Goal: Task Accomplishment & Management: Complete application form

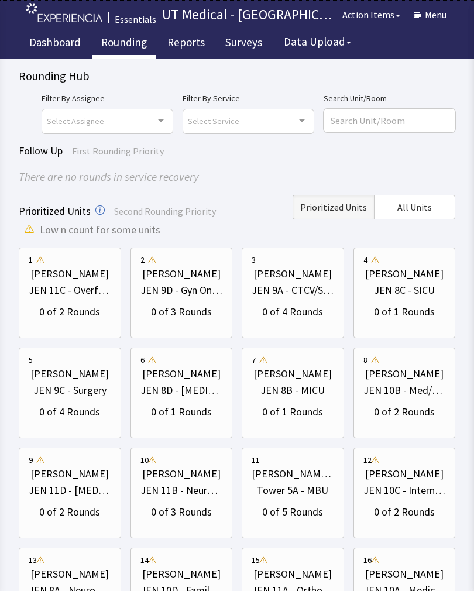
scroll to position [854, 0]
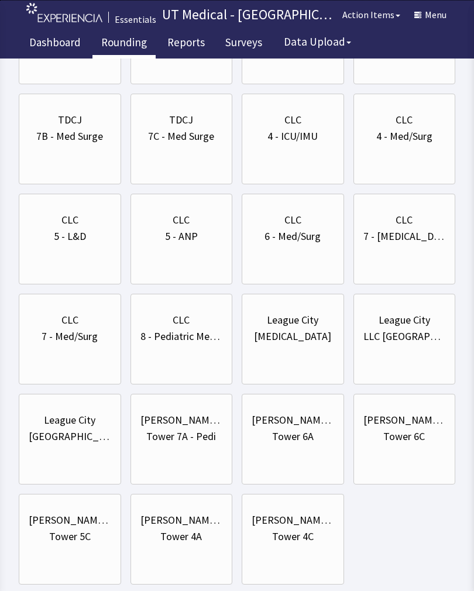
click at [307, 541] on div "Tower 4C" at bounding box center [293, 536] width 42 height 16
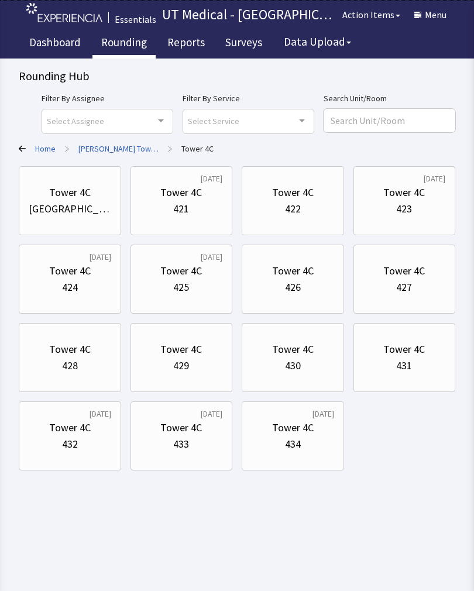
scroll to position [0, 0]
click at [195, 209] on div "421" at bounding box center [181, 209] width 82 height 16
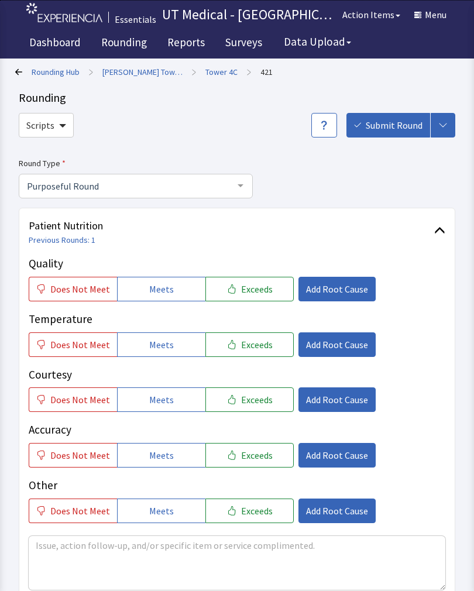
click at [260, 67] on link "421" at bounding box center [266, 72] width 12 height 12
click at [260, 71] on link "421" at bounding box center [266, 72] width 12 height 12
click at [212, 66] on link "Tower 4C" at bounding box center [221, 72] width 32 height 12
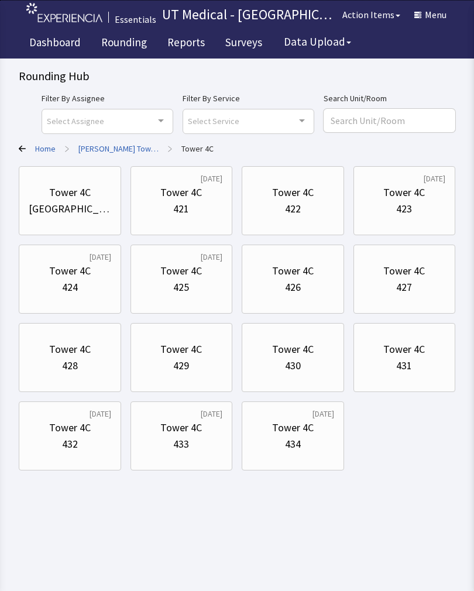
click at [410, 194] on div "Tower 4C" at bounding box center [404, 192] width 42 height 16
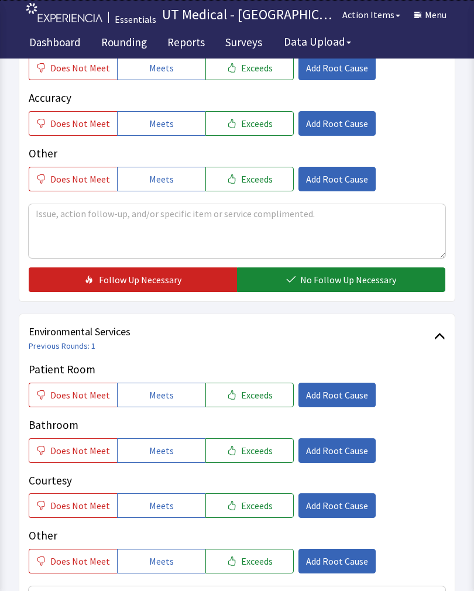
scroll to position [335, 0]
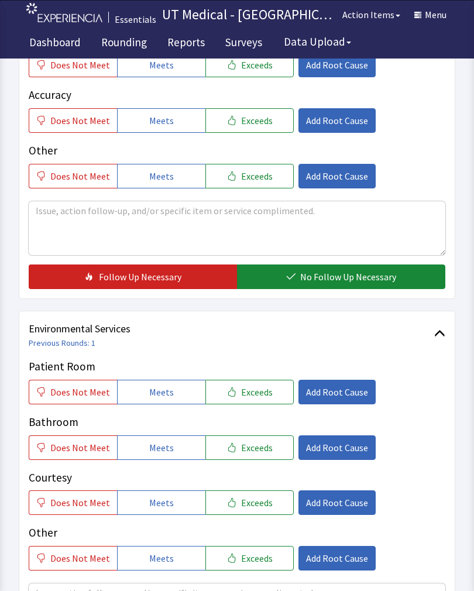
click at [254, 392] on span "Exceeds" at bounding box center [257, 392] width 32 height 14
click at [253, 451] on span "Exceeds" at bounding box center [257, 448] width 32 height 14
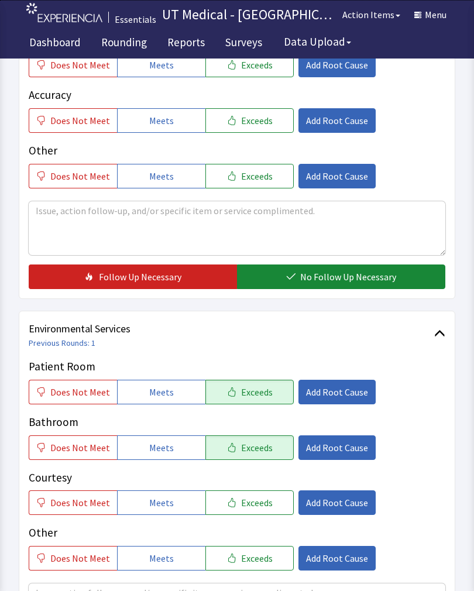
click at [255, 506] on span "Exceeds" at bounding box center [257, 503] width 32 height 14
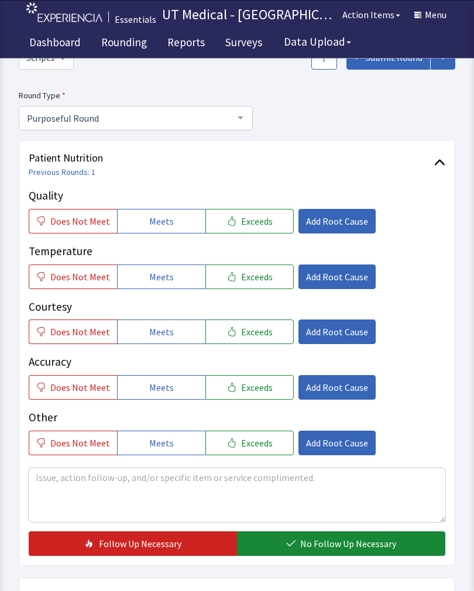
scroll to position [70, 0]
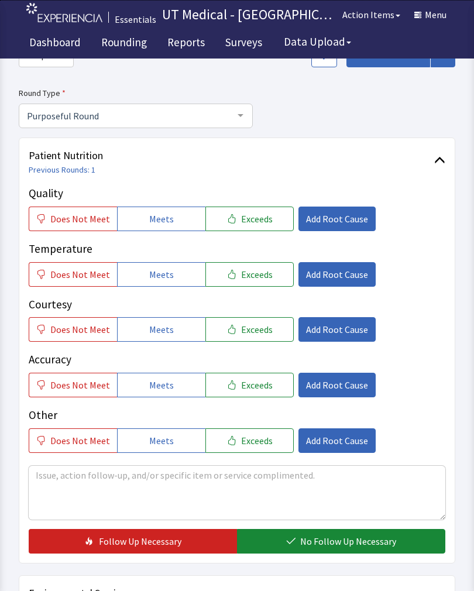
click at [250, 216] on span "Exceeds" at bounding box center [257, 219] width 32 height 14
click at [248, 285] on button "Exceeds" at bounding box center [249, 274] width 88 height 25
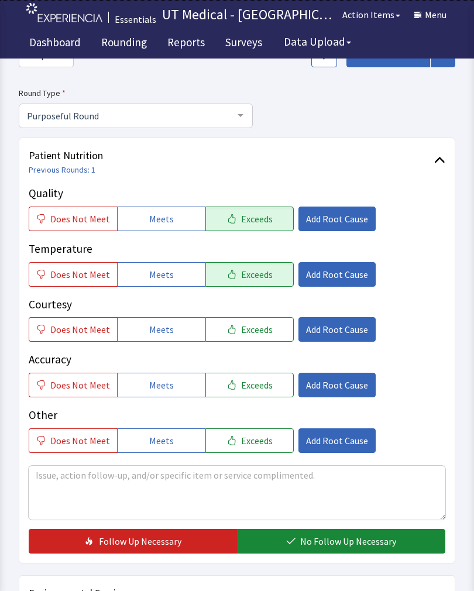
click at [249, 347] on div "Quality Does Not Meet Meets Exceeds Add Root Cause Temperature Does Not Meet Me…" at bounding box center [237, 319] width 417 height 268
click at [247, 323] on span "Exceeds" at bounding box center [257, 329] width 32 height 14
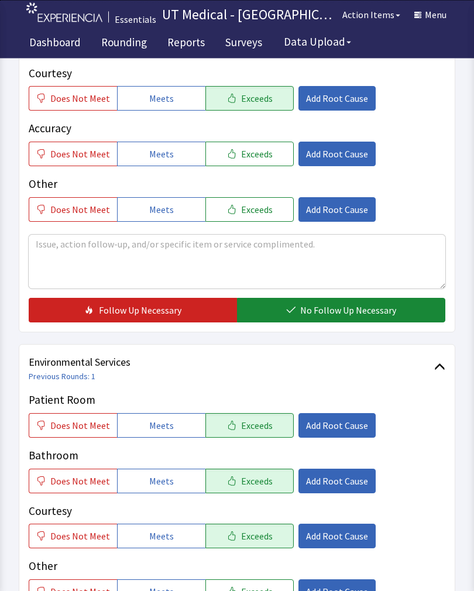
click at [328, 317] on span "No Follow Up Necessary" at bounding box center [348, 311] width 96 height 14
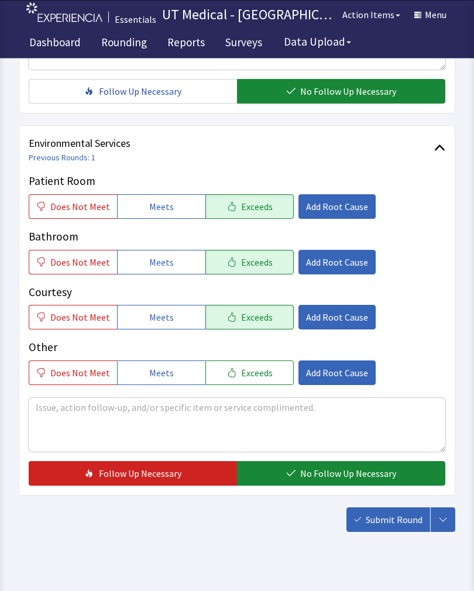
scroll to position [521, 0]
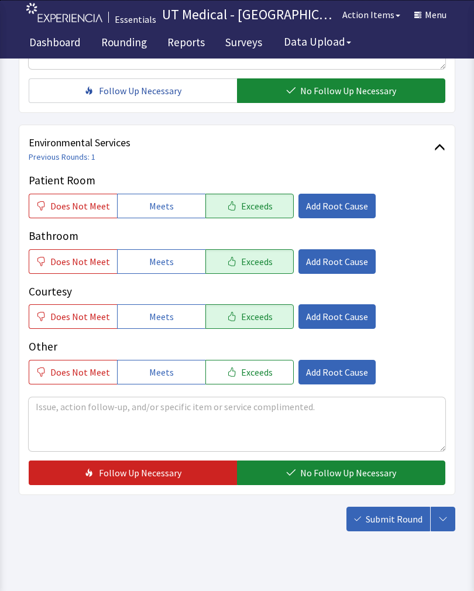
click at [345, 462] on button "No Follow Up Necessary" at bounding box center [341, 472] width 208 height 25
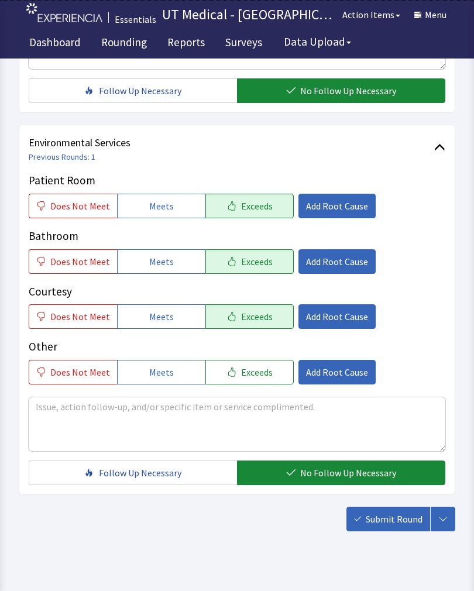
click at [409, 520] on span "Submit Round" at bounding box center [394, 519] width 57 height 14
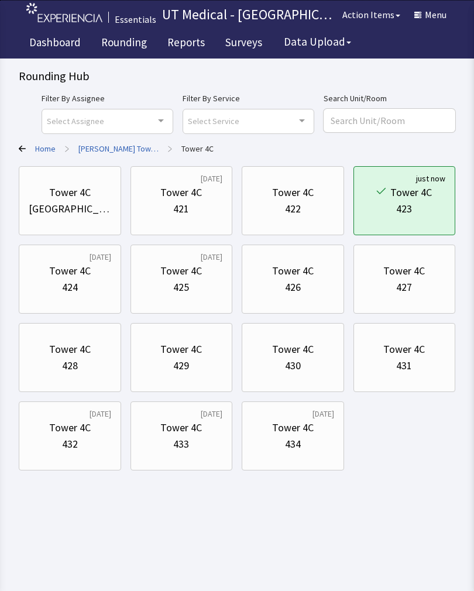
click at [193, 267] on div "Tower 4C" at bounding box center [181, 271] width 42 height 16
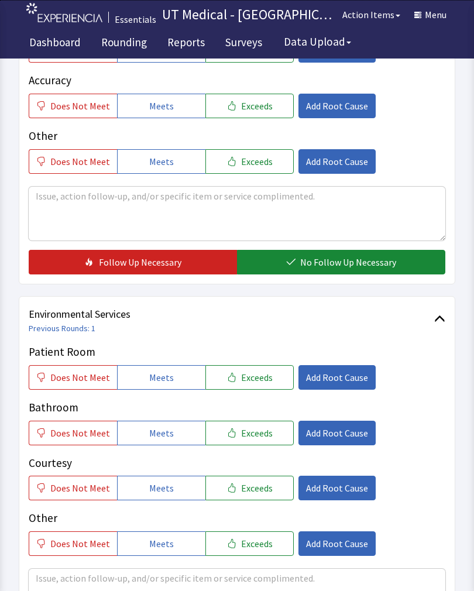
scroll to position [348, 0]
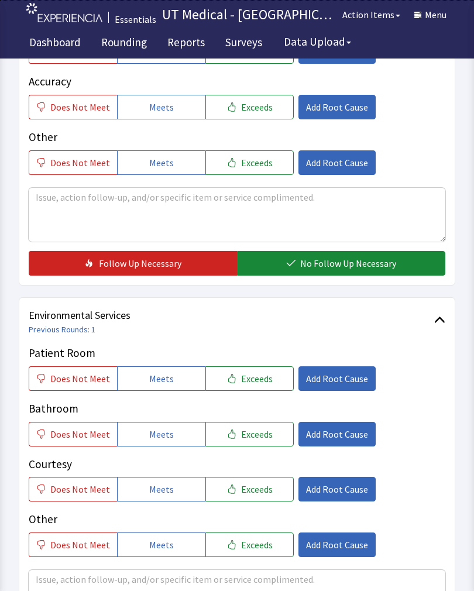
click at [260, 389] on button "Exceeds" at bounding box center [249, 378] width 88 height 25
click at [257, 432] on span "Exceeds" at bounding box center [257, 434] width 32 height 14
click at [257, 488] on span "Exceeds" at bounding box center [257, 489] width 32 height 14
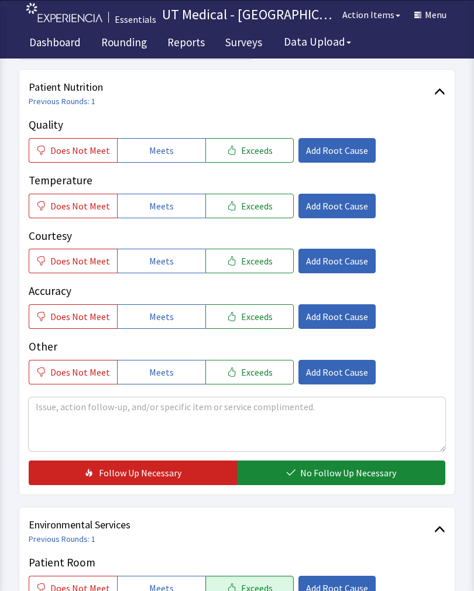
scroll to position [140, 0]
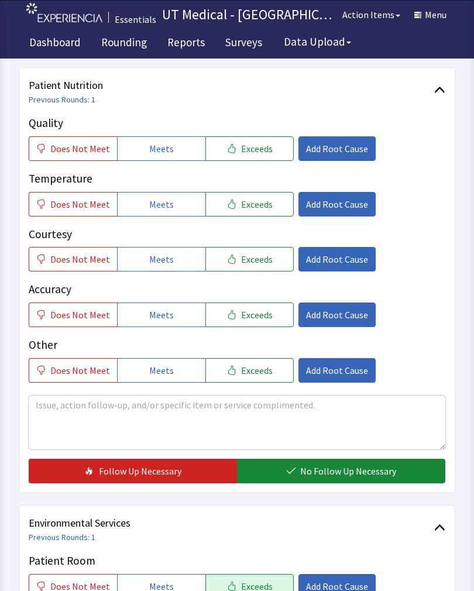
click at [263, 157] on button "Exceeds" at bounding box center [249, 148] width 88 height 25
click at [253, 214] on button "Exceeds" at bounding box center [249, 204] width 88 height 25
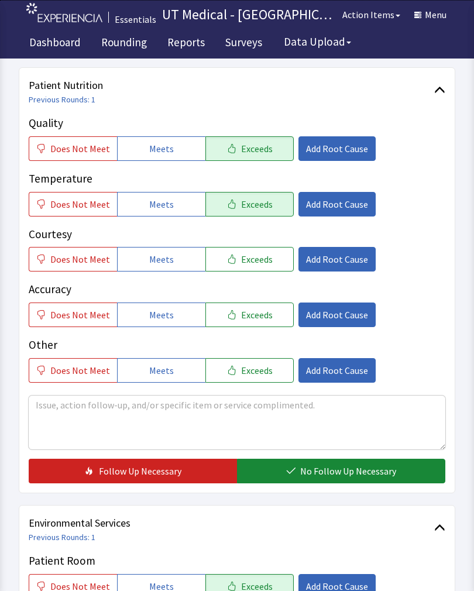
click at [260, 267] on button "Exceeds" at bounding box center [249, 259] width 88 height 25
click at [338, 463] on button "No Follow Up Necessary" at bounding box center [341, 471] width 208 height 25
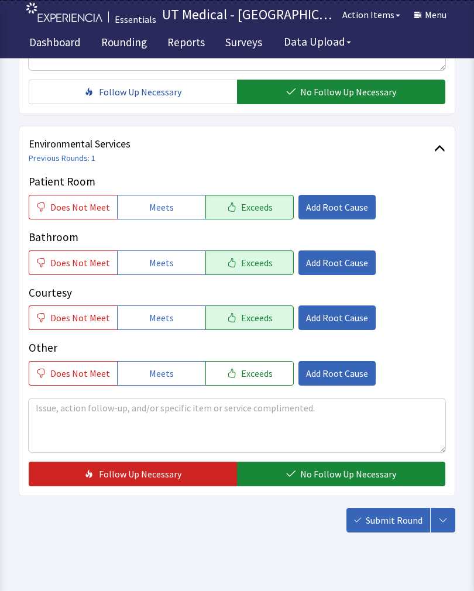
click at [345, 482] on button "No Follow Up Necessary" at bounding box center [341, 474] width 208 height 25
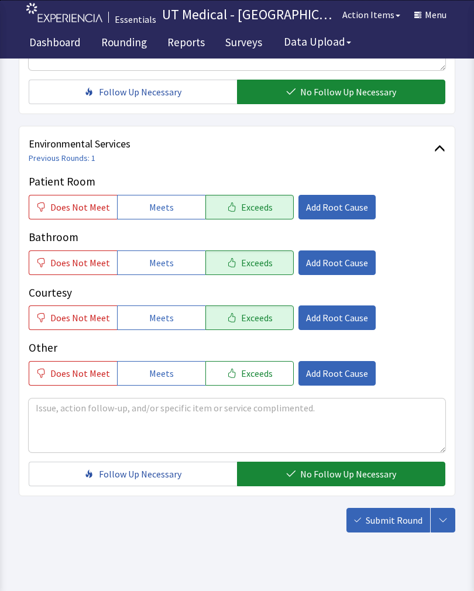
click at [382, 523] on span "Submit Round" at bounding box center [394, 520] width 57 height 14
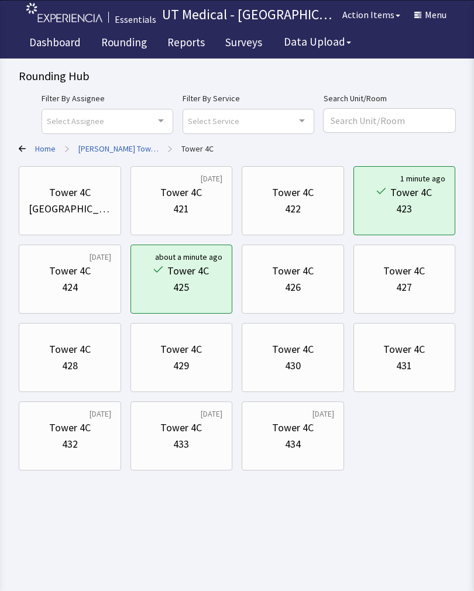
click at [467, 199] on div "Rounding Hub Filter By Assignee Select Assignee Clear Selection [PERSON_NAME] […" at bounding box center [237, 235] width 474 height 470
click at [181, 438] on div "433" at bounding box center [181, 444] width 16 height 16
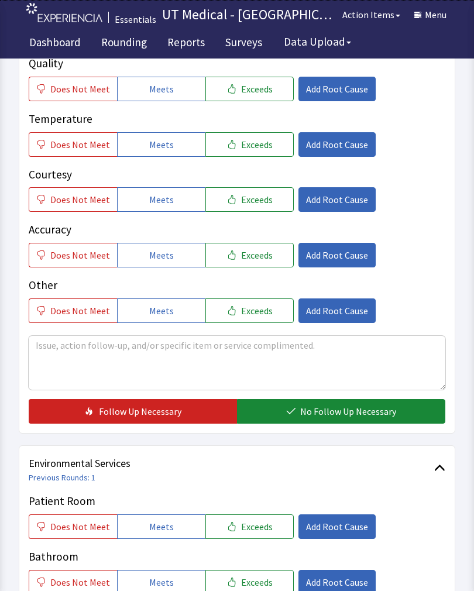
scroll to position [200, 0]
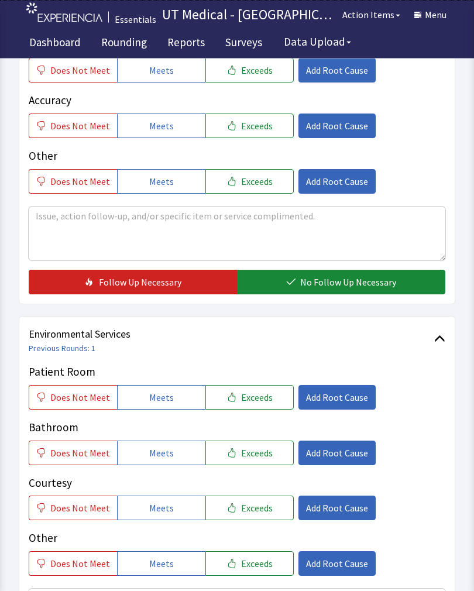
click at [242, 398] on span "Exceeds" at bounding box center [257, 398] width 32 height 14
click at [240, 462] on button "Exceeds" at bounding box center [249, 453] width 88 height 25
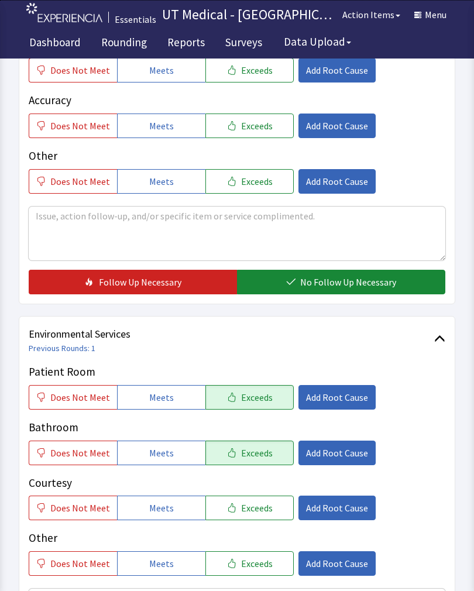
click at [241, 502] on span "Exceeds" at bounding box center [257, 508] width 32 height 14
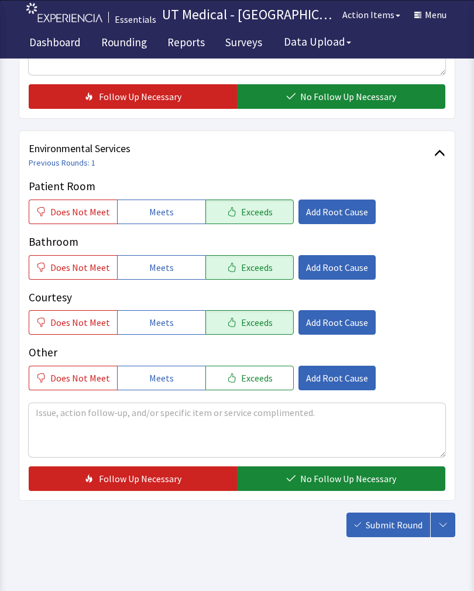
scroll to position [521, 0]
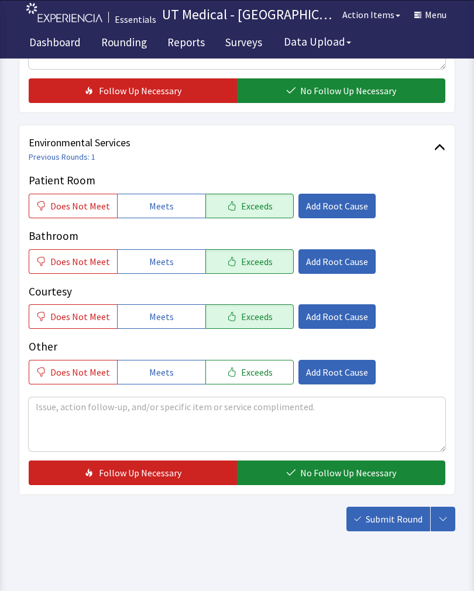
click at [319, 473] on span "No Follow Up Necessary" at bounding box center [348, 473] width 96 height 14
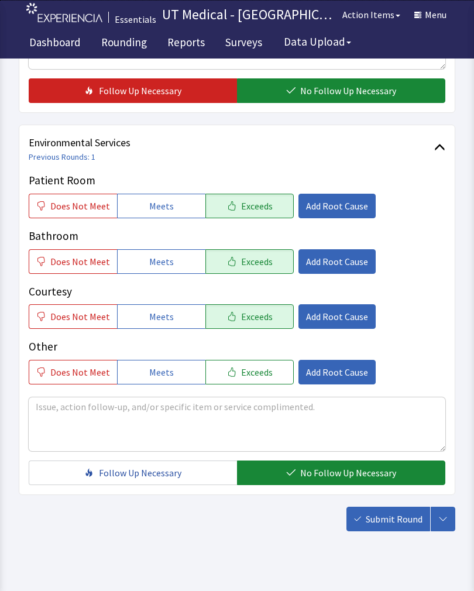
click at [388, 521] on span "Submit Round" at bounding box center [394, 519] width 57 height 14
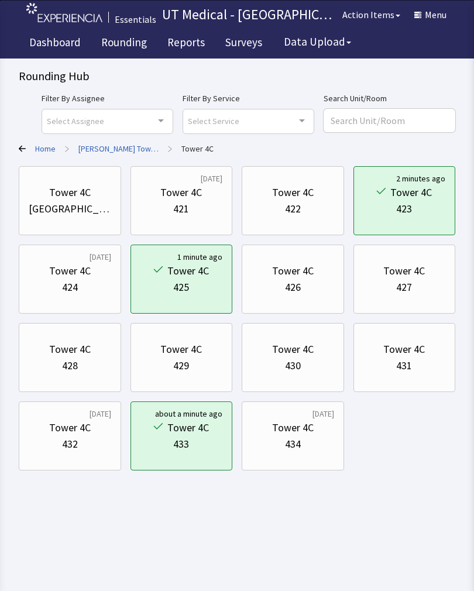
click at [305, 421] on div "Tower 4C" at bounding box center [293, 427] width 42 height 16
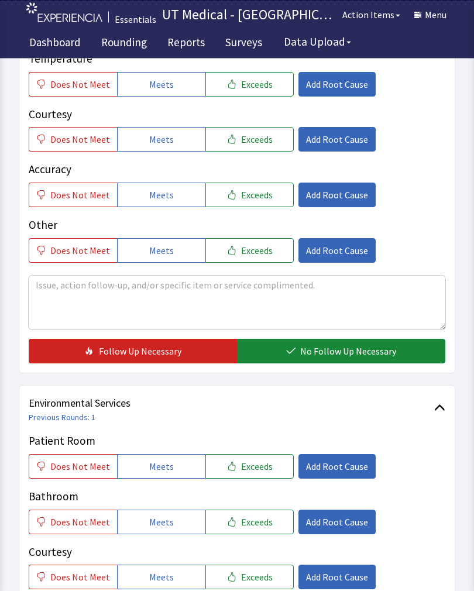
scroll to position [258, 0]
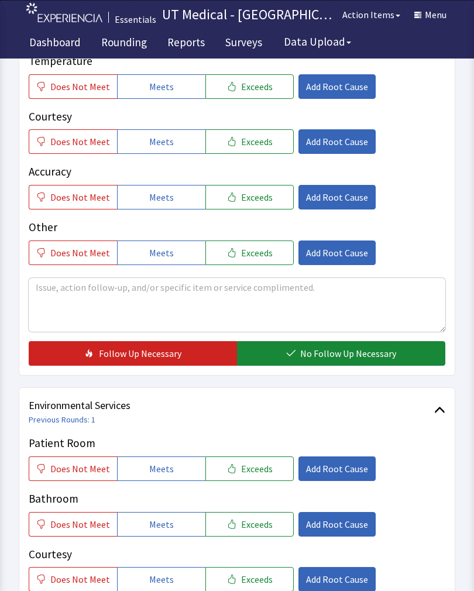
click at [243, 479] on button "Exceeds" at bounding box center [249, 468] width 88 height 25
click at [252, 532] on button "Exceeds" at bounding box center [249, 524] width 88 height 25
click at [247, 577] on span "Exceeds" at bounding box center [257, 579] width 32 height 14
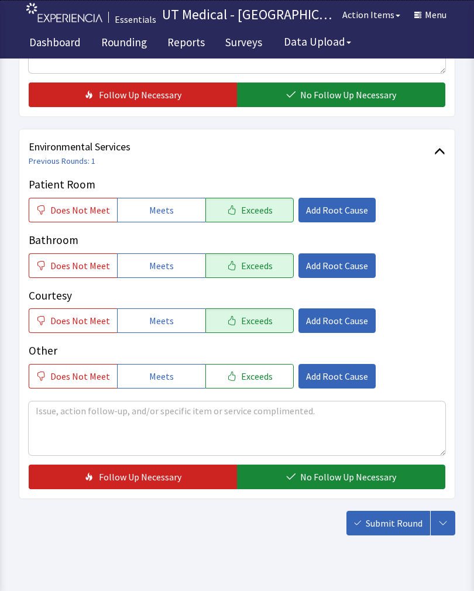
scroll to position [521, 0]
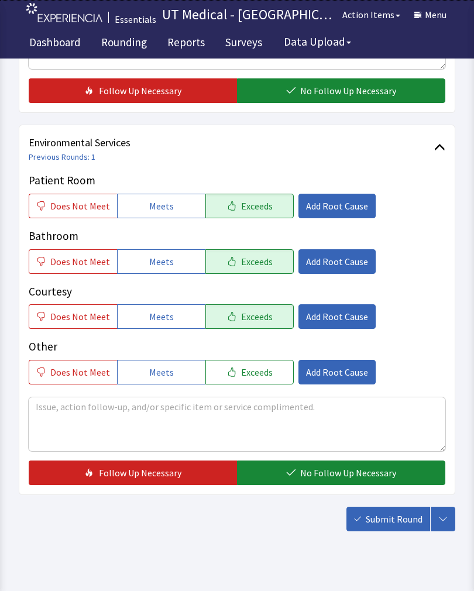
click at [322, 483] on button "No Follow Up Necessary" at bounding box center [341, 472] width 208 height 25
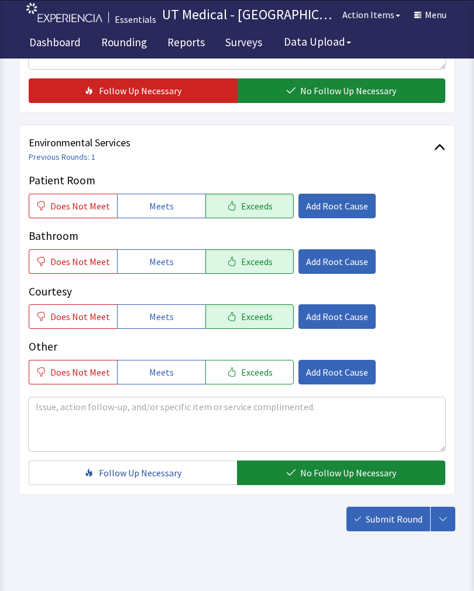
click at [384, 528] on button "Submit Round" at bounding box center [388, 519] width 84 height 25
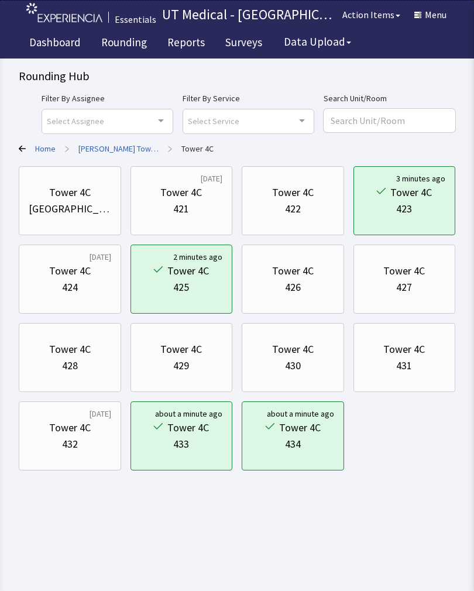
click at [126, 42] on link "Rounding" at bounding box center [123, 43] width 63 height 29
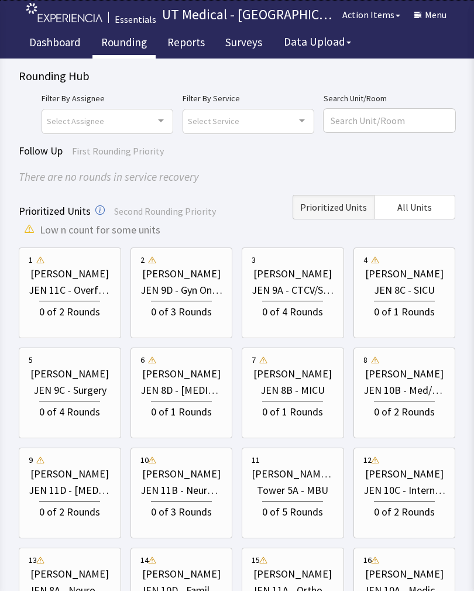
click at [174, 287] on div "JEN 9D - Gyn Onco/Transplant" at bounding box center [181, 290] width 82 height 16
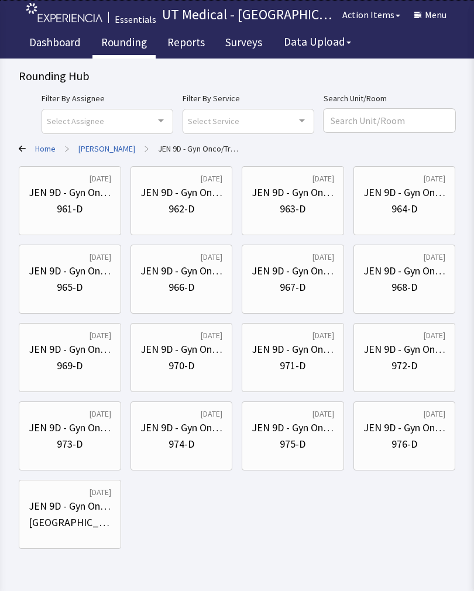
click at [75, 199] on div "JEN 9D - Gyn Onco/Transplant" at bounding box center [70, 192] width 82 height 16
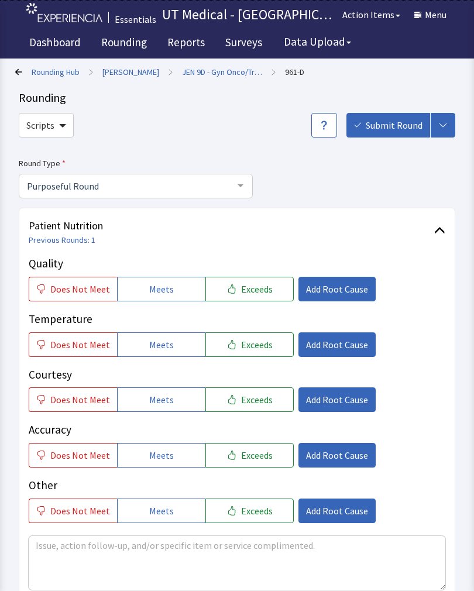
click at [256, 295] on span "Exceeds" at bounding box center [257, 289] width 32 height 14
click at [253, 353] on button "Exceeds" at bounding box center [249, 344] width 88 height 25
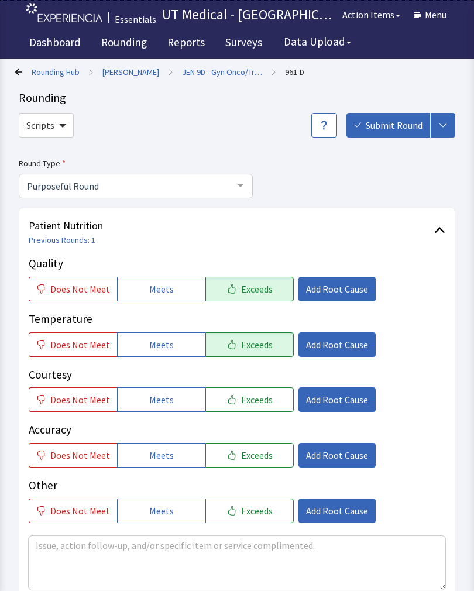
click at [254, 405] on span "Exceeds" at bounding box center [257, 400] width 32 height 14
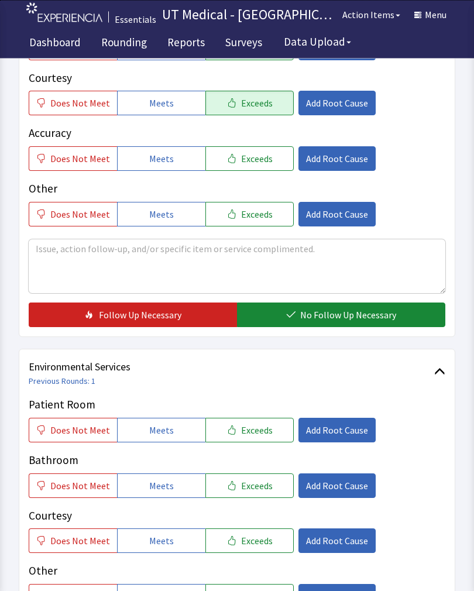
scroll to position [292, 0]
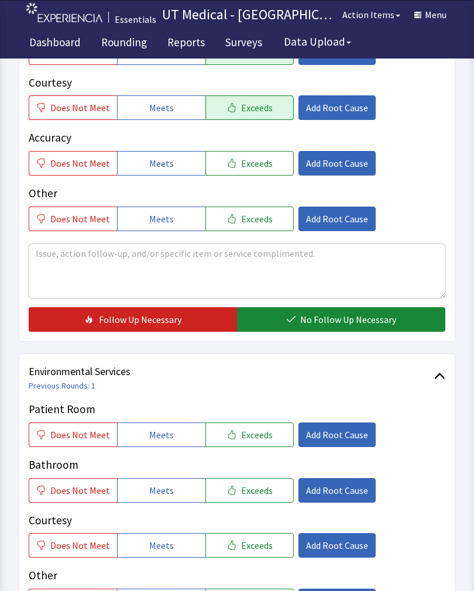
click at [338, 324] on span "No Follow Up Necessary" at bounding box center [348, 319] width 96 height 14
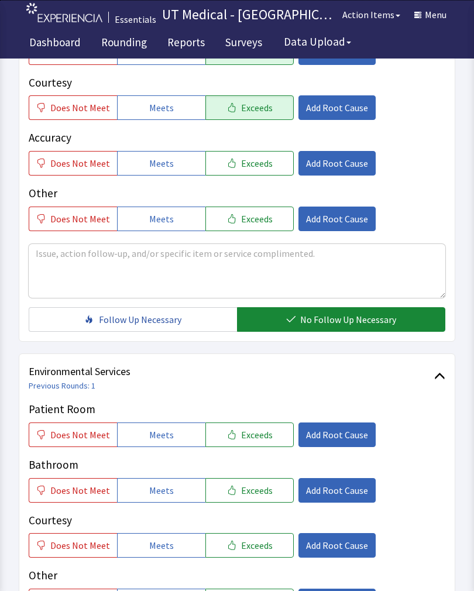
click at [256, 445] on button "Exceeds" at bounding box center [249, 434] width 88 height 25
click at [252, 517] on p "Courtesy" at bounding box center [237, 520] width 417 height 17
click at [266, 553] on button "Exceeds" at bounding box center [249, 545] width 88 height 25
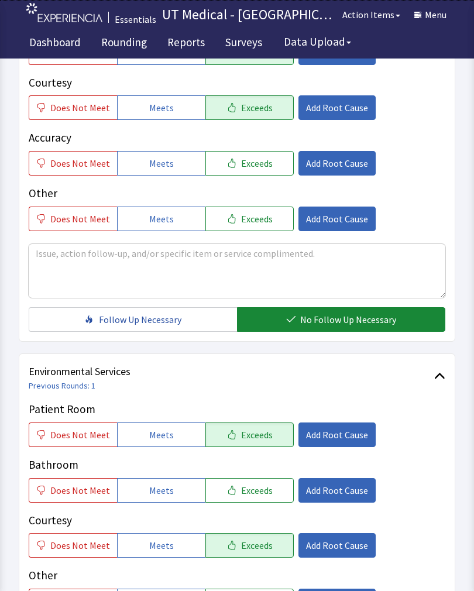
click at [253, 488] on span "Exceeds" at bounding box center [257, 490] width 32 height 14
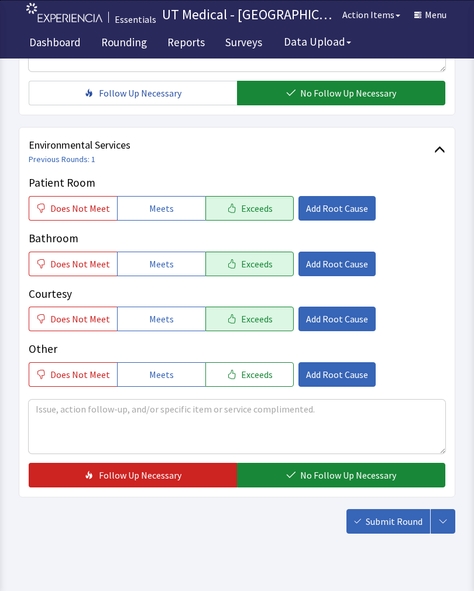
scroll to position [518, 0]
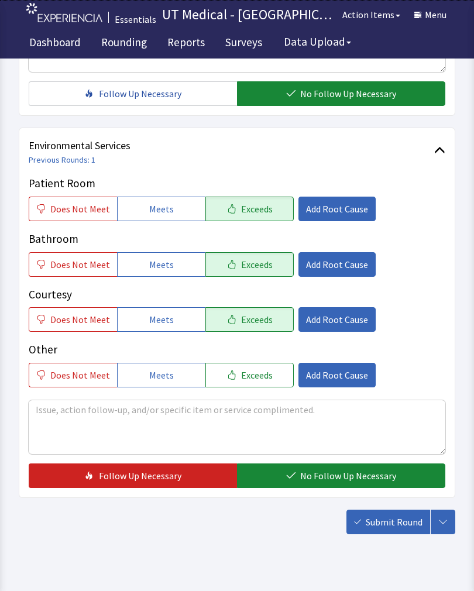
click at [347, 486] on button "No Follow Up Necessary" at bounding box center [341, 475] width 208 height 25
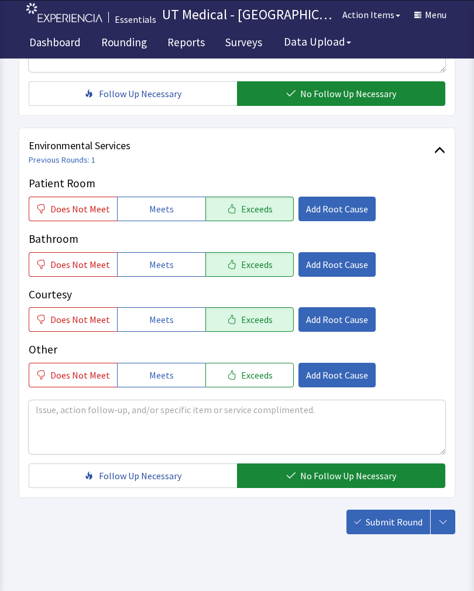
click at [398, 532] on button "Submit Round" at bounding box center [388, 522] width 84 height 25
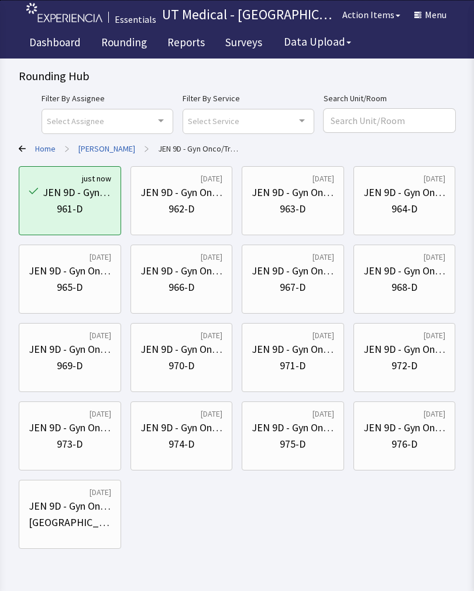
click at [193, 200] on div "JEN 9D - Gyn Onco/Transplant" at bounding box center [181, 192] width 82 height 16
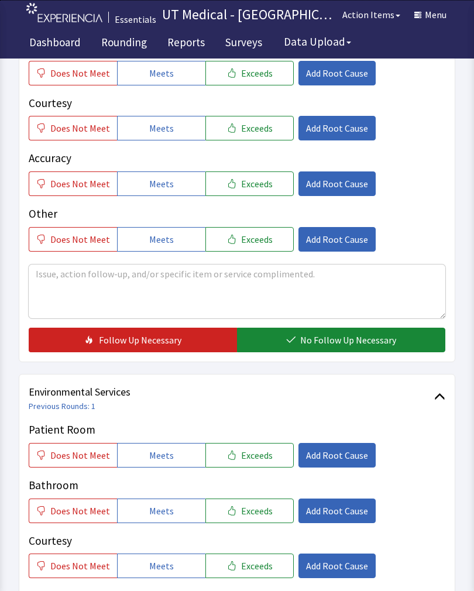
scroll to position [289, 0]
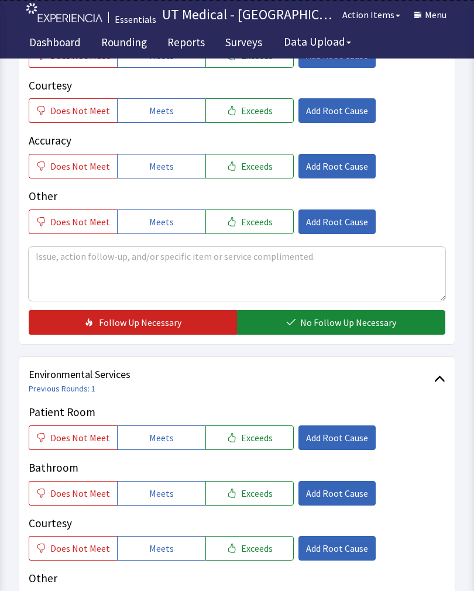
click at [255, 437] on span "Exceeds" at bounding box center [257, 438] width 32 height 14
click at [261, 493] on span "Exceeds" at bounding box center [257, 493] width 32 height 14
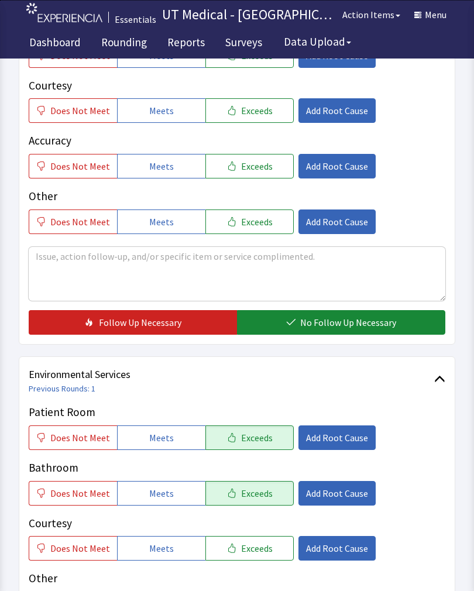
click at [253, 538] on button "Exceeds" at bounding box center [249, 548] width 88 height 25
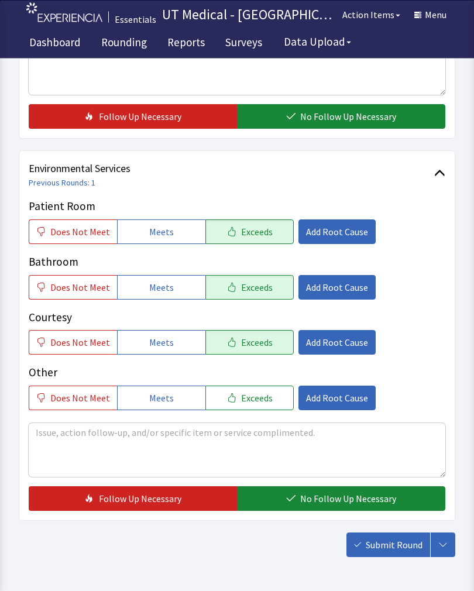
click at [326, 502] on span "No Follow Up Necessary" at bounding box center [348, 499] width 96 height 14
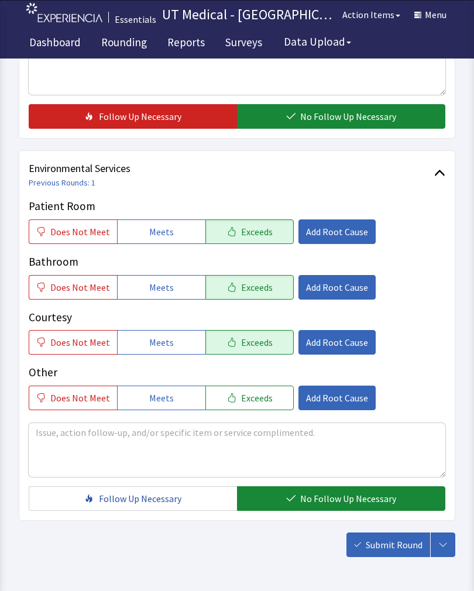
click at [397, 542] on span "Submit Round" at bounding box center [394, 545] width 57 height 14
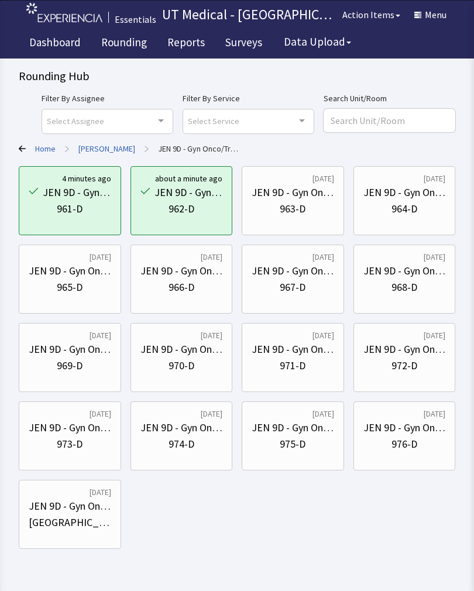
click at [412, 199] on div "JEN 9D - Gyn Onco/Transplant" at bounding box center [404, 192] width 82 height 16
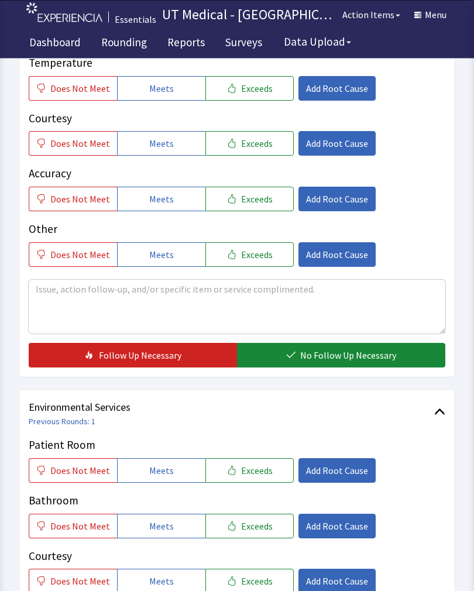
scroll to position [263, 0]
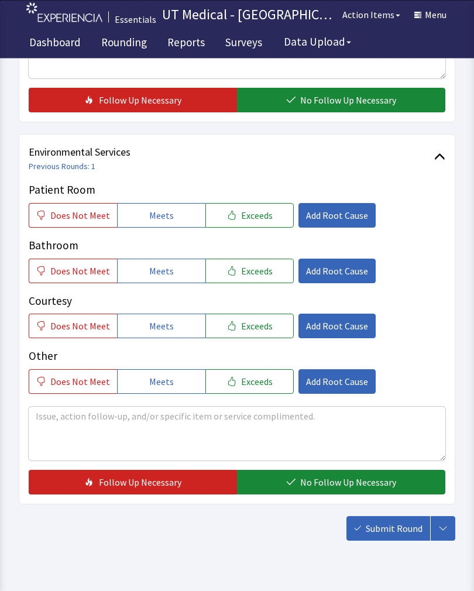
click at [259, 216] on span "Exceeds" at bounding box center [257, 216] width 32 height 14
click at [247, 281] on button "Exceeds" at bounding box center [249, 271] width 88 height 25
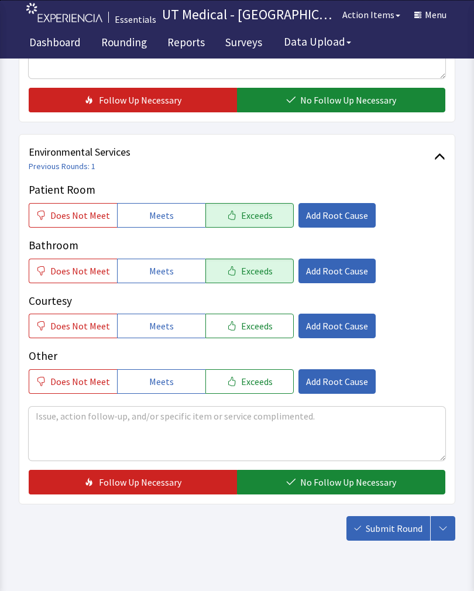
click at [263, 336] on button "Exceeds" at bounding box center [249, 326] width 88 height 25
click at [337, 487] on span "No Follow Up Necessary" at bounding box center [348, 482] width 96 height 14
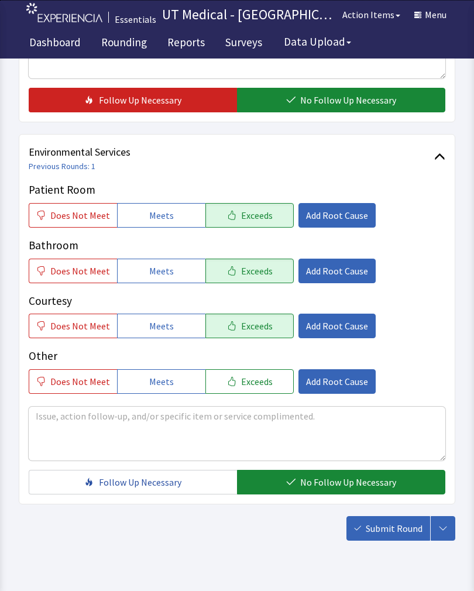
click at [418, 528] on span "Submit Round" at bounding box center [394, 528] width 57 height 14
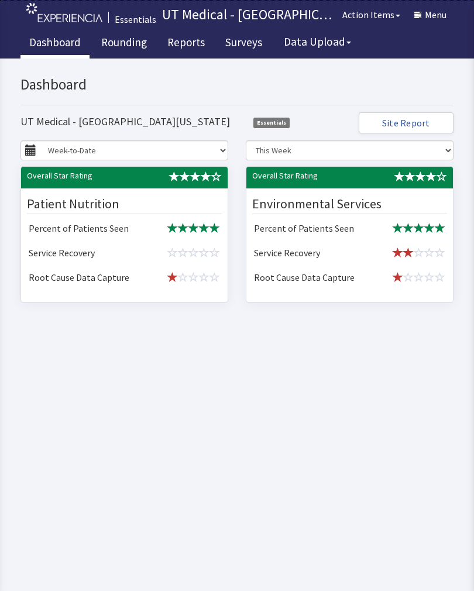
click at [125, 41] on link "Rounding" at bounding box center [123, 43] width 63 height 29
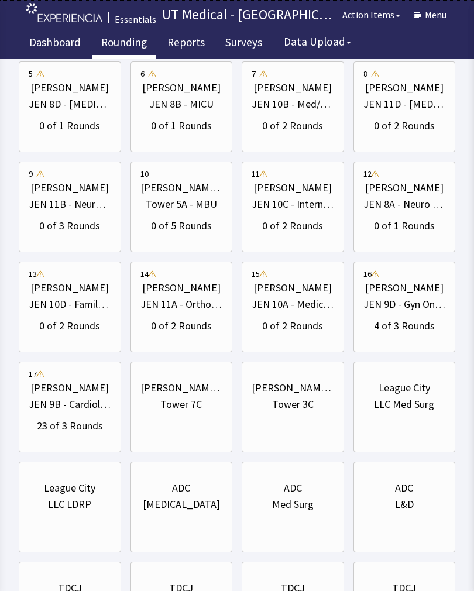
click at [85, 415] on div "23 of 3 Rounds" at bounding box center [70, 424] width 66 height 19
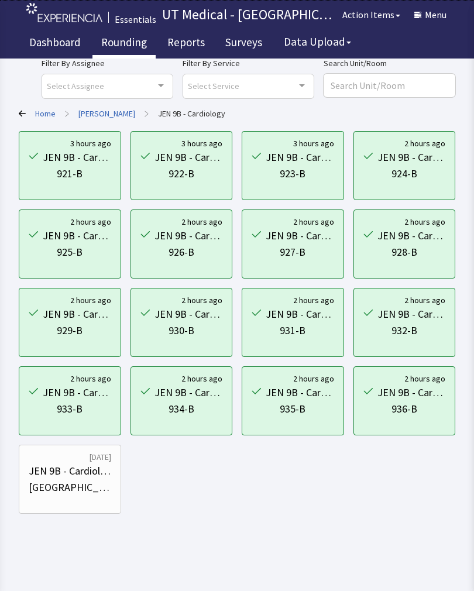
scroll to position [17, 0]
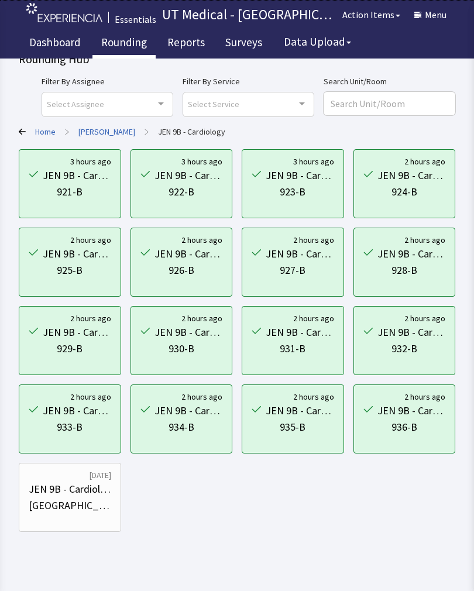
click at [102, 126] on link "[PERSON_NAME]" at bounding box center [106, 132] width 57 height 12
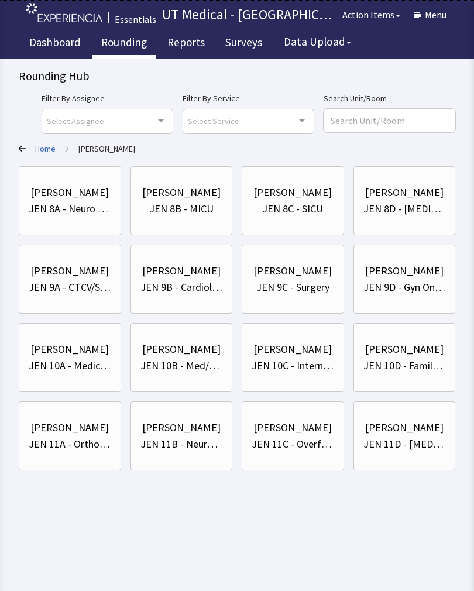
click at [407, 281] on div "JEN 9D - Gyn Onco/Transplant" at bounding box center [404, 287] width 82 height 16
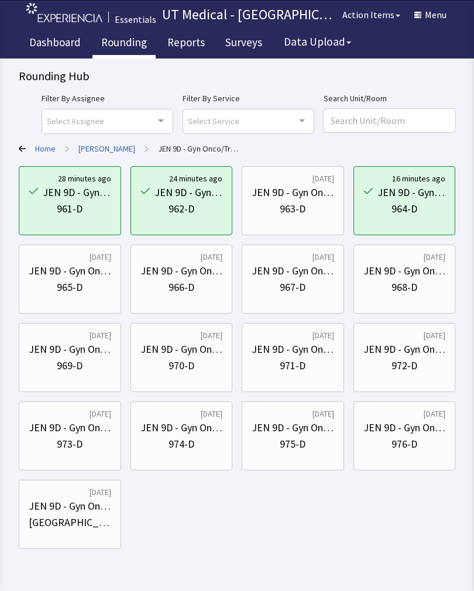
click at [76, 283] on div "965-D" at bounding box center [70, 287] width 26 height 16
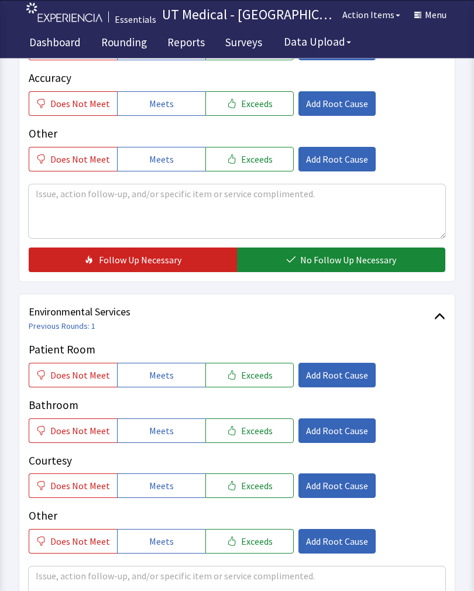
click at [259, 369] on span "Exceeds" at bounding box center [257, 376] width 32 height 14
click at [274, 439] on button "Exceeds" at bounding box center [249, 430] width 88 height 25
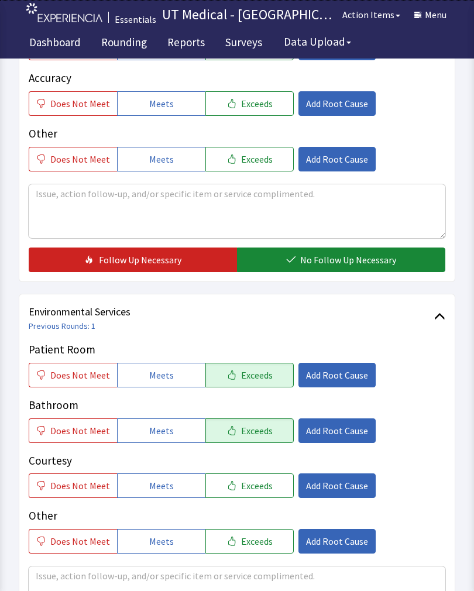
click at [276, 477] on button "Exceeds" at bounding box center [249, 485] width 88 height 25
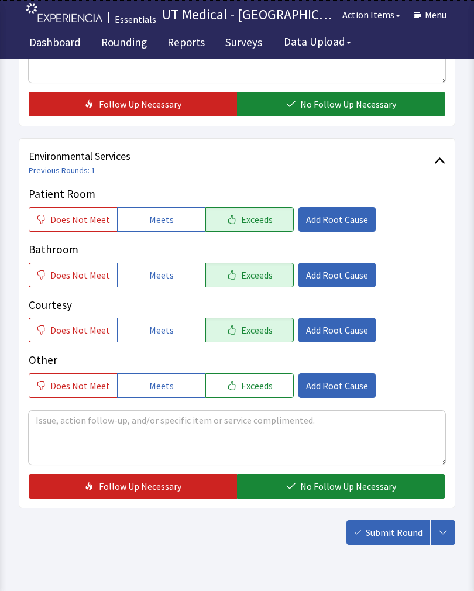
scroll to position [514, 0]
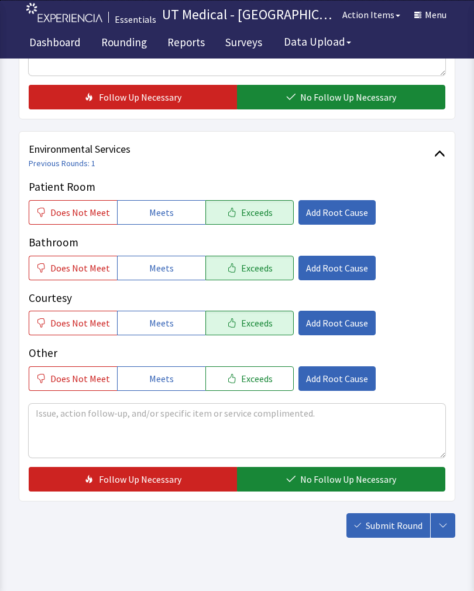
click at [332, 480] on span "No Follow Up Necessary" at bounding box center [348, 479] width 96 height 14
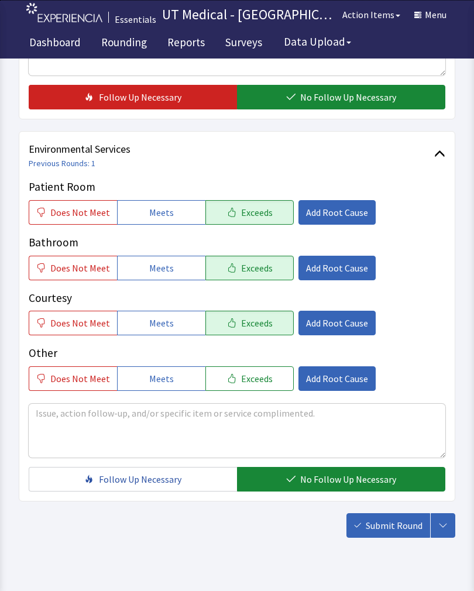
click at [393, 526] on span "Submit Round" at bounding box center [394, 525] width 57 height 14
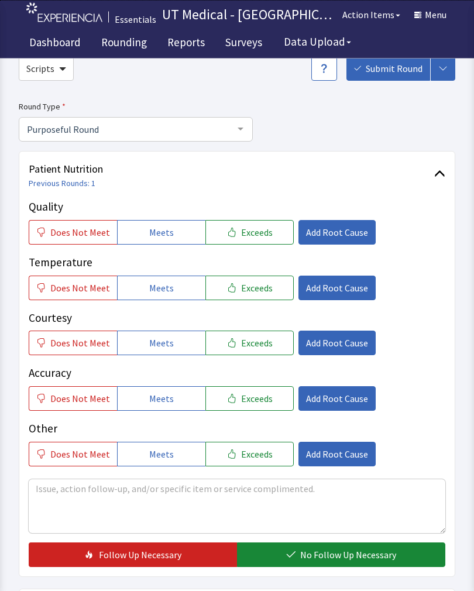
click at [259, 235] on span "Exceeds" at bounding box center [257, 233] width 32 height 14
click at [247, 298] on button "Exceeds" at bounding box center [249, 288] width 88 height 25
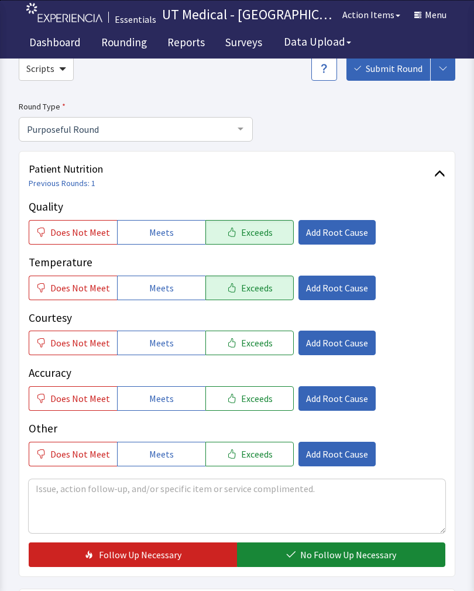
click at [245, 346] on span "Exceeds" at bounding box center [257, 343] width 32 height 14
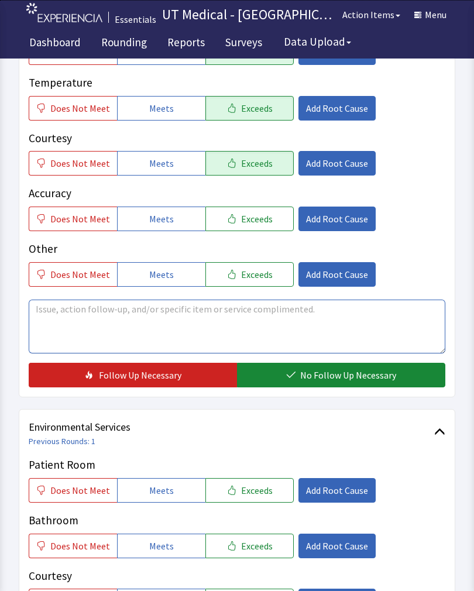
click at [71, 314] on textarea at bounding box center [237, 327] width 417 height 54
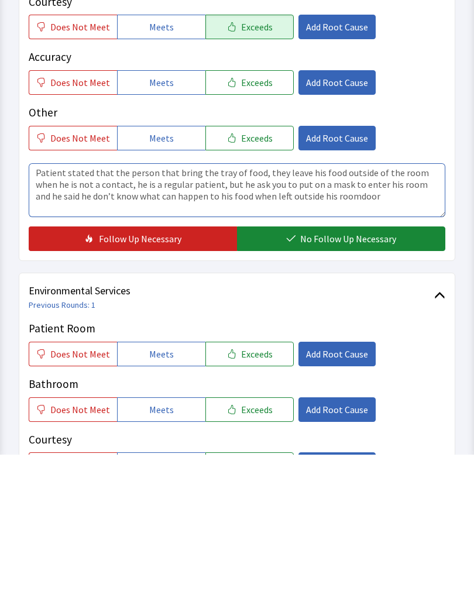
type textarea "Patient stated that the person that bring the tray of food, they leave his food…"
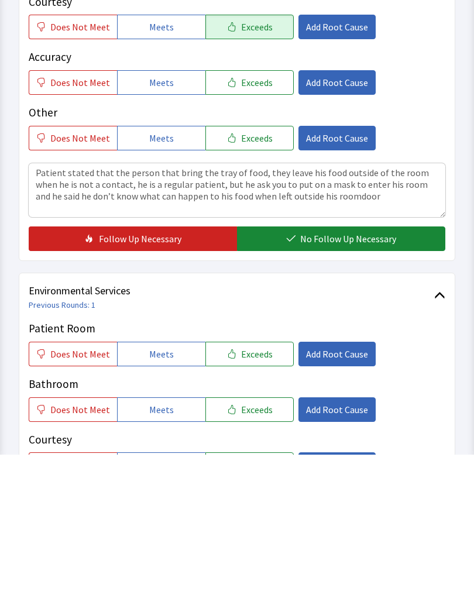
click at [246, 484] on span "Exceeds" at bounding box center [257, 491] width 32 height 14
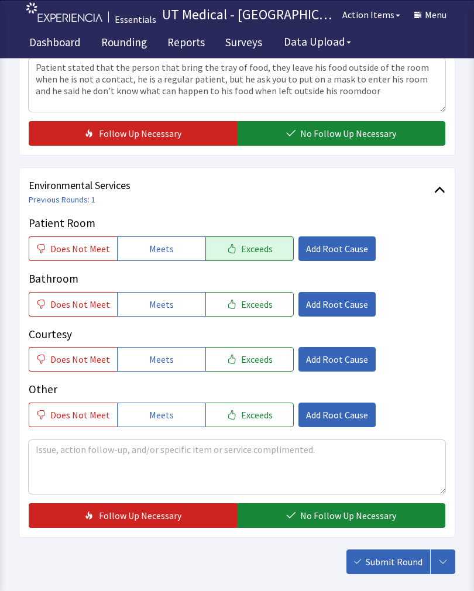
click at [248, 294] on button "Exceeds" at bounding box center [249, 305] width 88 height 25
click at [234, 370] on button "Exceeds" at bounding box center [249, 359] width 88 height 25
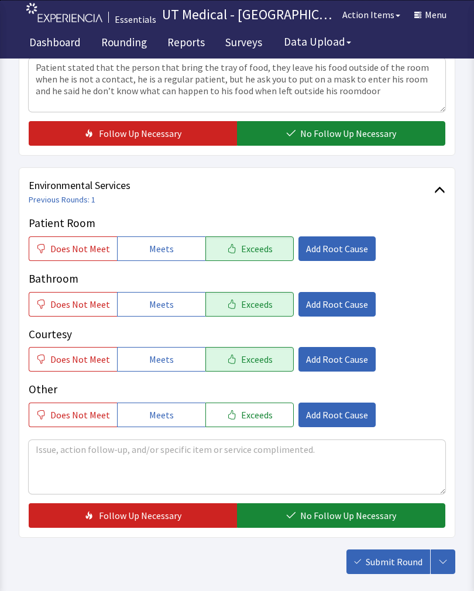
click at [284, 520] on button "No Follow Up Necessary" at bounding box center [341, 515] width 208 height 25
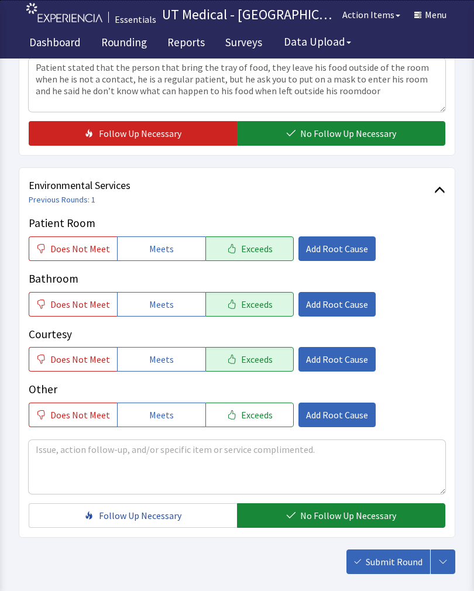
click at [386, 565] on span "Submit Round" at bounding box center [394, 562] width 57 height 14
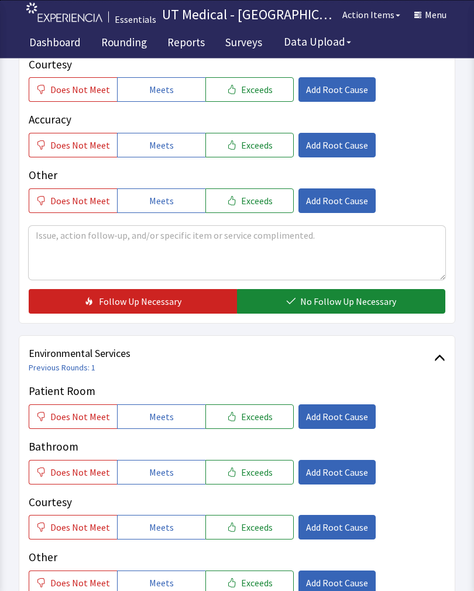
scroll to position [309, 0]
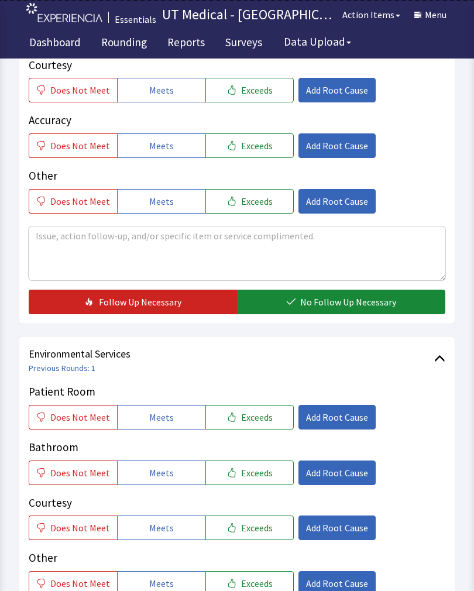
click at [267, 419] on button "Exceeds" at bounding box center [249, 417] width 88 height 25
click at [263, 483] on button "Exceeds" at bounding box center [249, 472] width 88 height 25
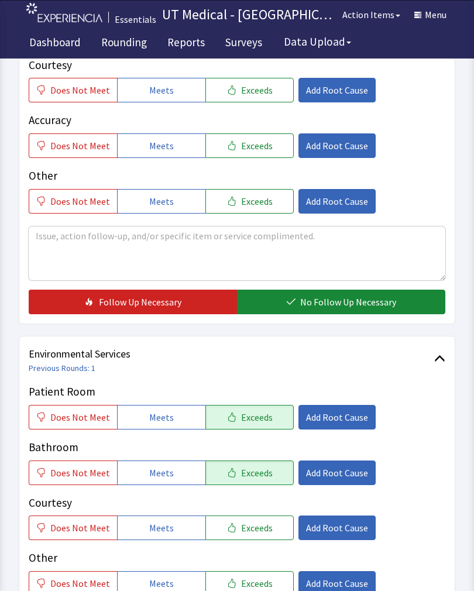
click at [262, 534] on button "Exceeds" at bounding box center [249, 527] width 88 height 25
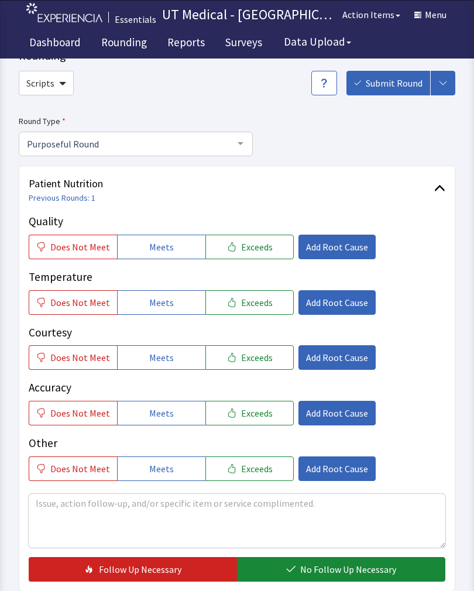
scroll to position [43, 0]
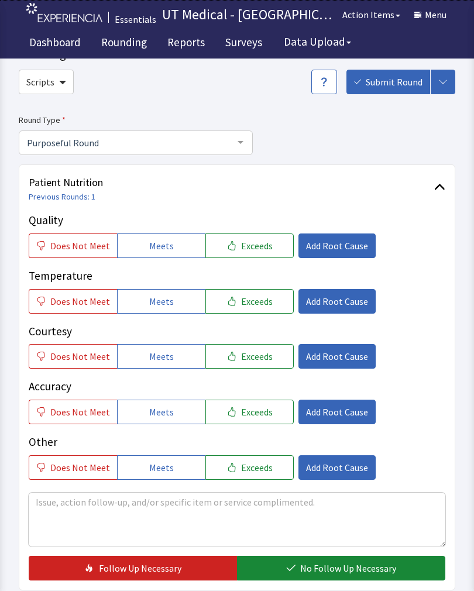
click at [252, 252] on span "Exceeds" at bounding box center [257, 246] width 32 height 14
click at [246, 297] on span "Exceeds" at bounding box center [257, 301] width 32 height 14
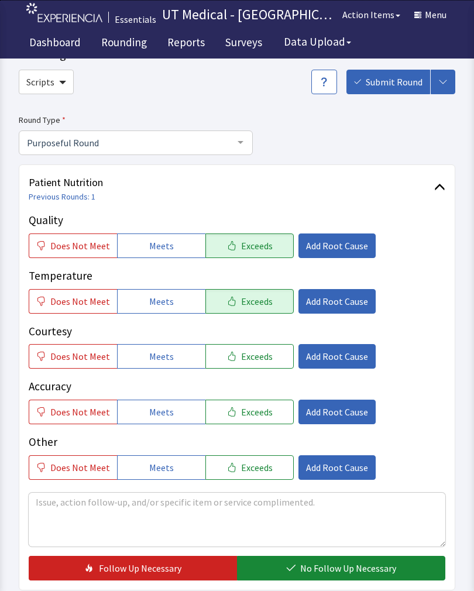
click at [249, 357] on span "Exceeds" at bounding box center [257, 356] width 32 height 14
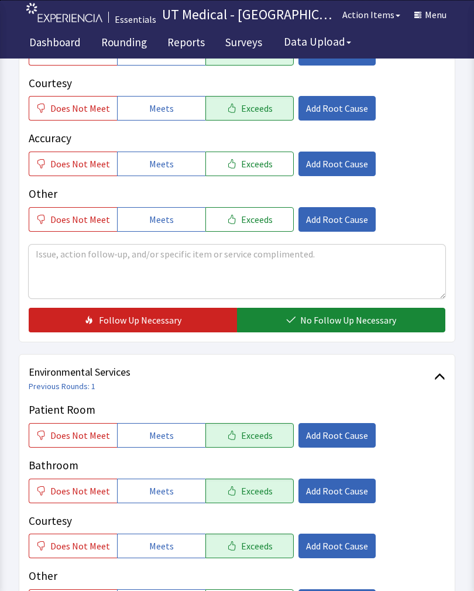
click at [359, 319] on span "No Follow Up Necessary" at bounding box center [348, 320] width 96 height 14
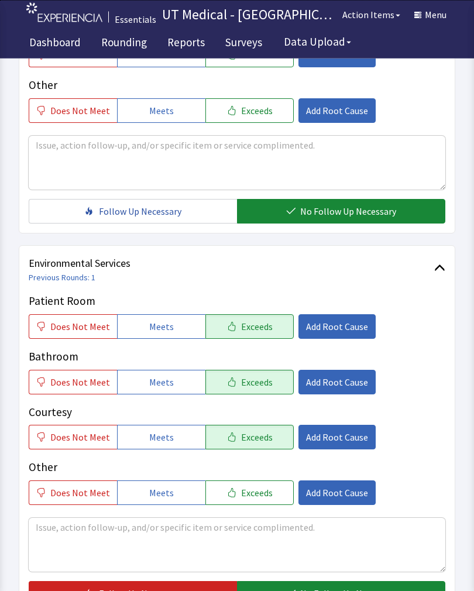
scroll to position [521, 0]
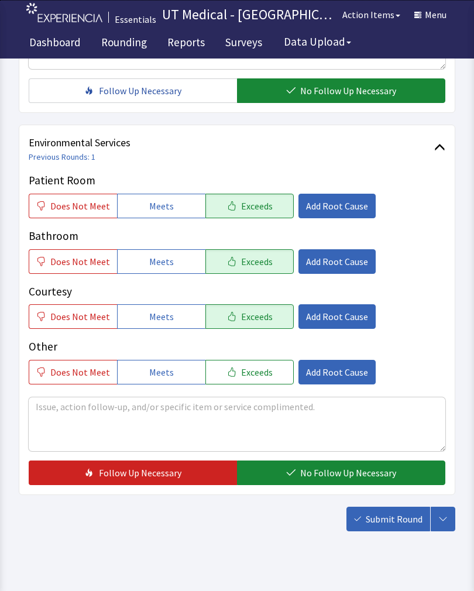
click at [334, 481] on button "No Follow Up Necessary" at bounding box center [341, 472] width 208 height 25
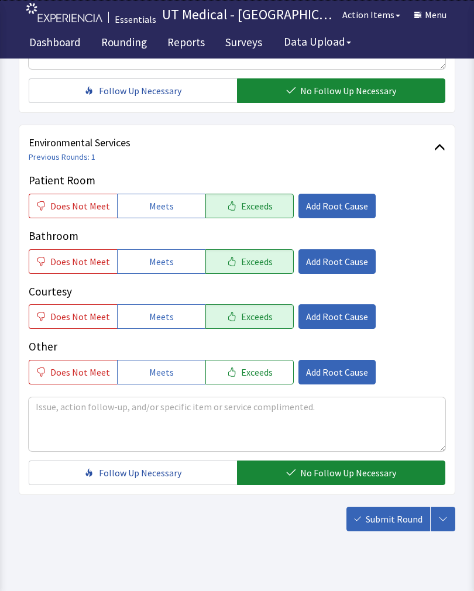
click at [384, 519] on span "Submit Round" at bounding box center [394, 519] width 57 height 14
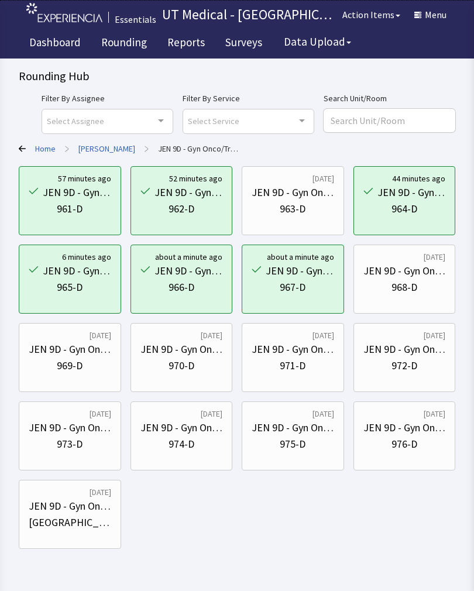
click at [417, 274] on div "JEN 9D - Gyn Onco/Transplant" at bounding box center [404, 271] width 82 height 16
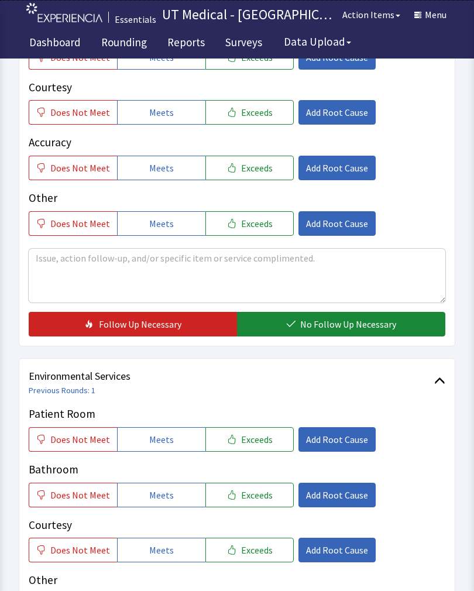
scroll to position [286, 0]
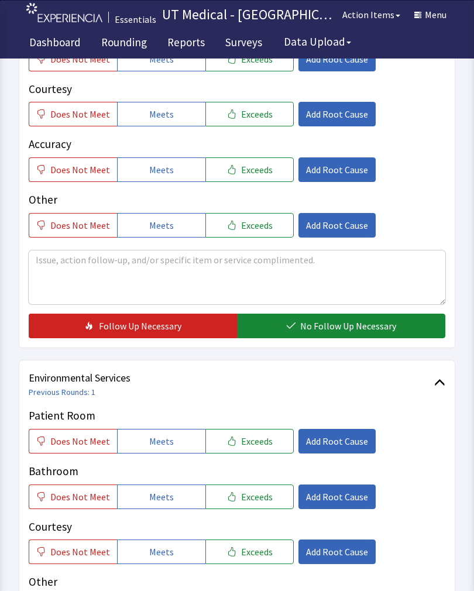
click at [250, 443] on span "Exceeds" at bounding box center [257, 441] width 32 height 14
click at [252, 501] on span "Exceeds" at bounding box center [257, 497] width 32 height 14
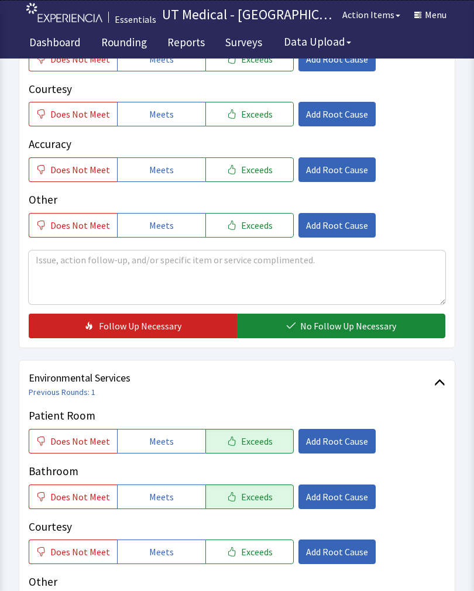
click at [256, 560] on button "Exceeds" at bounding box center [249, 551] width 88 height 25
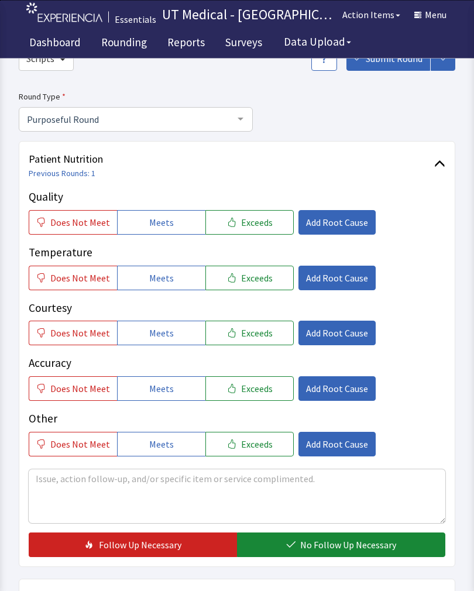
scroll to position [67, 0]
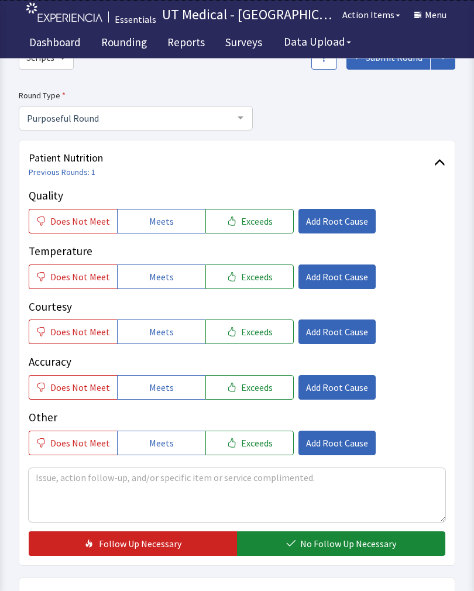
click at [264, 218] on button "Exceeds" at bounding box center [249, 221] width 88 height 25
click at [251, 286] on button "Exceeds" at bounding box center [249, 276] width 88 height 25
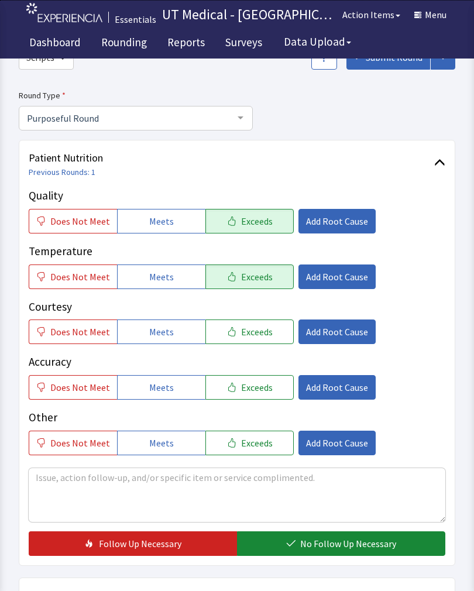
click at [250, 333] on span "Exceeds" at bounding box center [257, 332] width 32 height 14
click at [357, 549] on span "No Follow Up Necessary" at bounding box center [348, 543] width 96 height 14
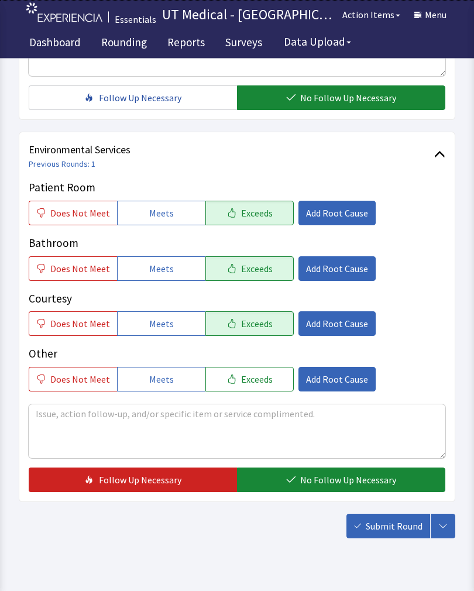
scroll to position [521, 0]
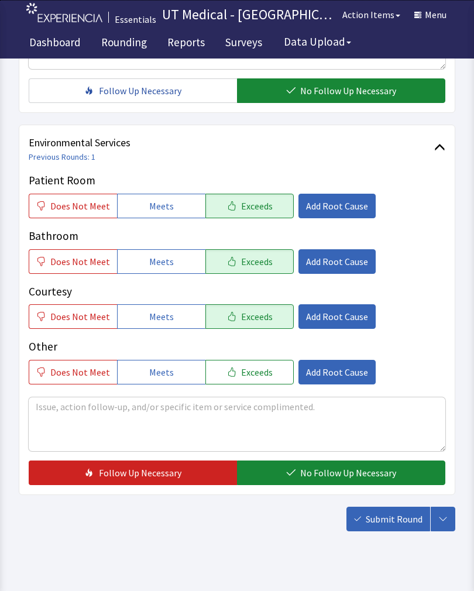
click at [343, 465] on button "No Follow Up Necessary" at bounding box center [341, 472] width 208 height 25
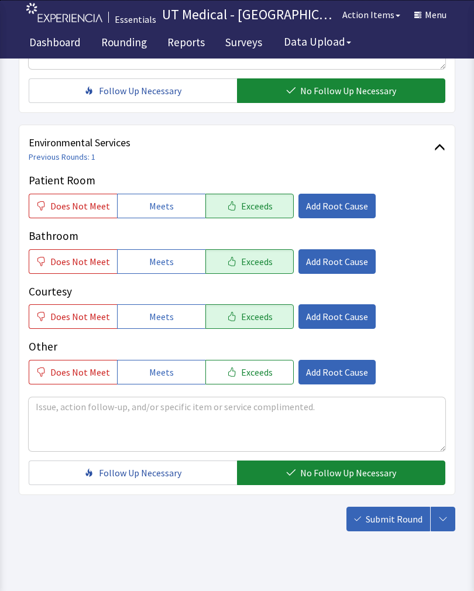
click at [397, 524] on span "Submit Round" at bounding box center [394, 519] width 57 height 14
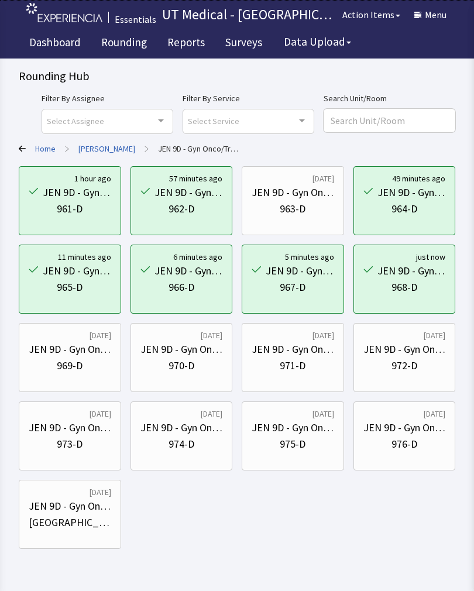
click at [473, 88] on div "Rounding Hub Filter By Assignee Select Assignee Clear Selection [PERSON_NAME] […" at bounding box center [237, 274] width 474 height 549
click at [79, 377] on div "JEN 9D - Gyn Onco/Transplant 969-D" at bounding box center [70, 357] width 82 height 56
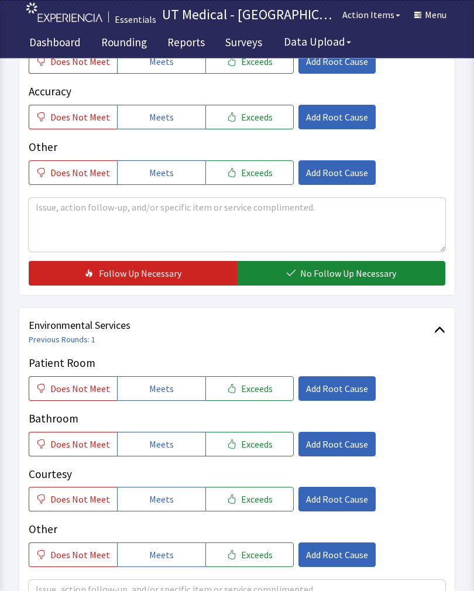
click at [256, 389] on span "Exceeds" at bounding box center [257, 389] width 32 height 14
click at [249, 432] on span "Exceeds" at bounding box center [257, 444] width 32 height 14
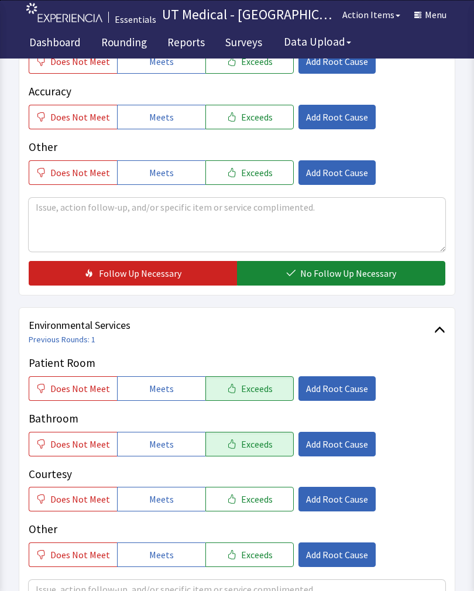
click at [252, 432] on button "Exceeds" at bounding box center [249, 499] width 88 height 25
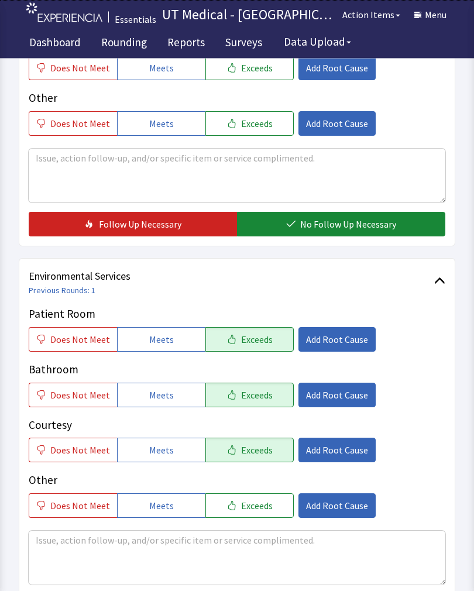
scroll to position [521, 0]
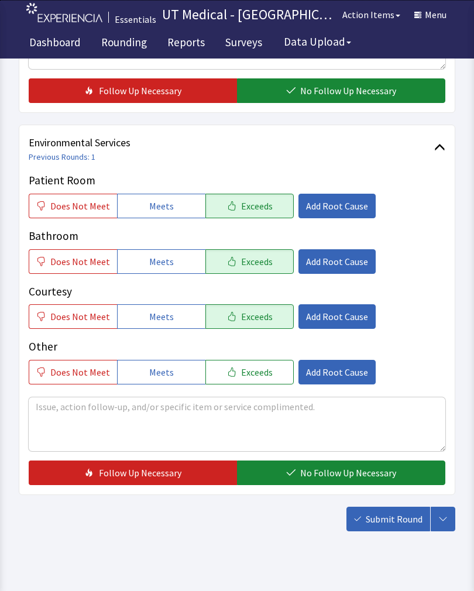
click at [337, 432] on button "No Follow Up Necessary" at bounding box center [341, 472] width 208 height 25
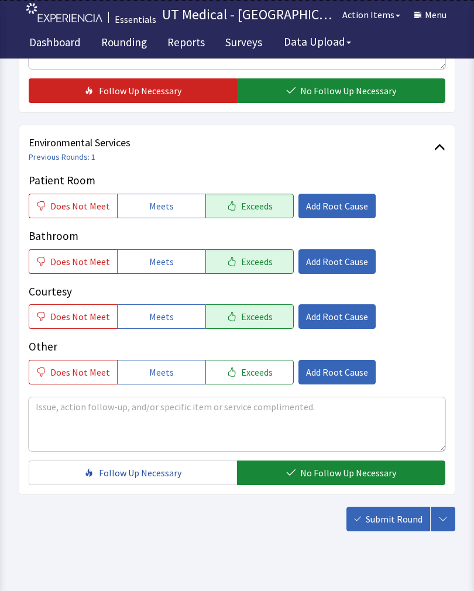
click at [386, 432] on span "Submit Round" at bounding box center [394, 519] width 57 height 14
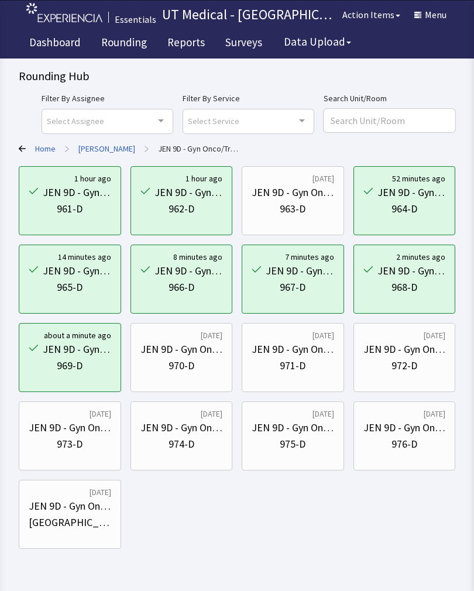
click at [194, 357] on div "JEN 9D - Gyn Onco/Transplant" at bounding box center [181, 349] width 82 height 16
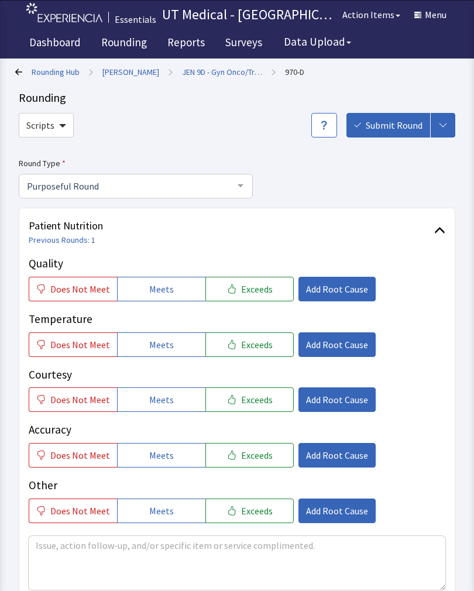
scroll to position [708, 0]
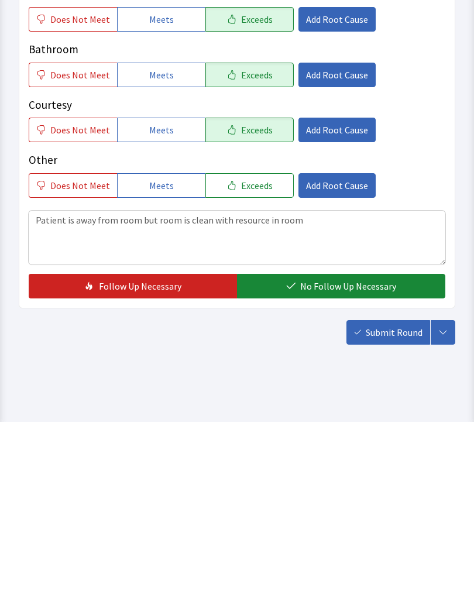
type textarea "Patient is away from room but room is clean with resource in room"
click at [305, 448] on span "No Follow Up Necessary" at bounding box center [348, 455] width 96 height 14
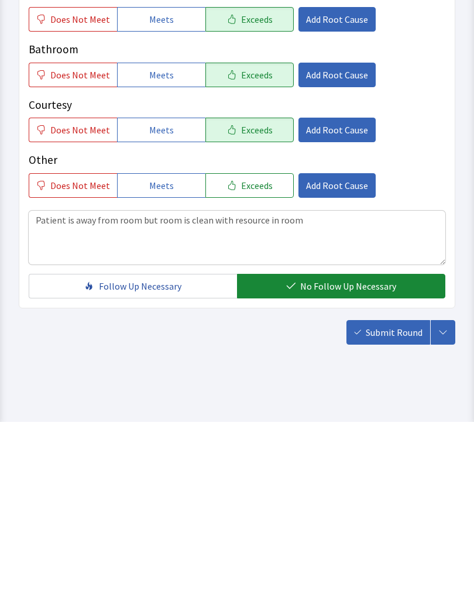
scroll to position [521, 0]
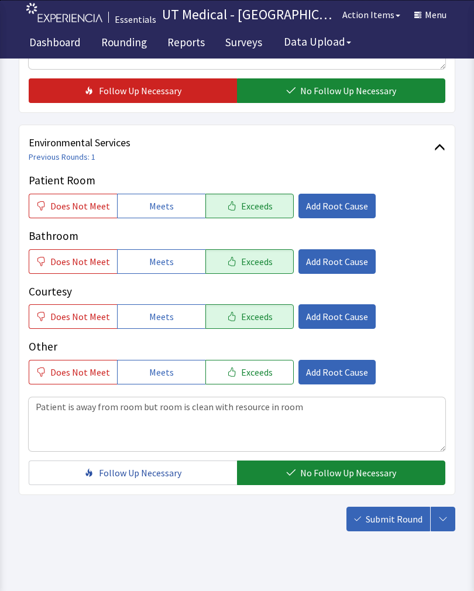
click at [395, 523] on span "Submit Round" at bounding box center [394, 519] width 57 height 14
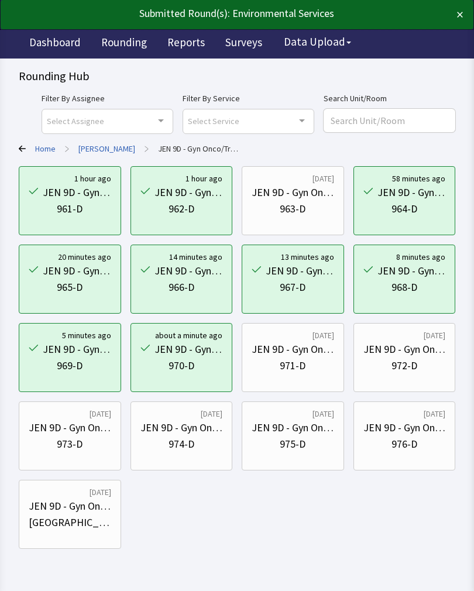
click at [418, 366] on div "972-D" at bounding box center [404, 365] width 82 height 16
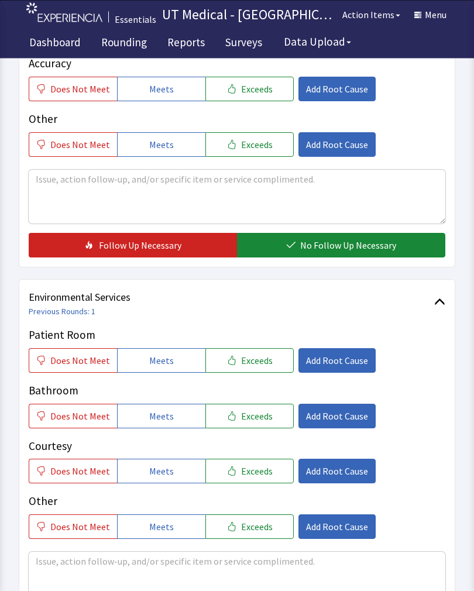
click at [268, 362] on button "Exceeds" at bounding box center [249, 361] width 88 height 25
click at [256, 409] on span "Exceeds" at bounding box center [257, 416] width 32 height 14
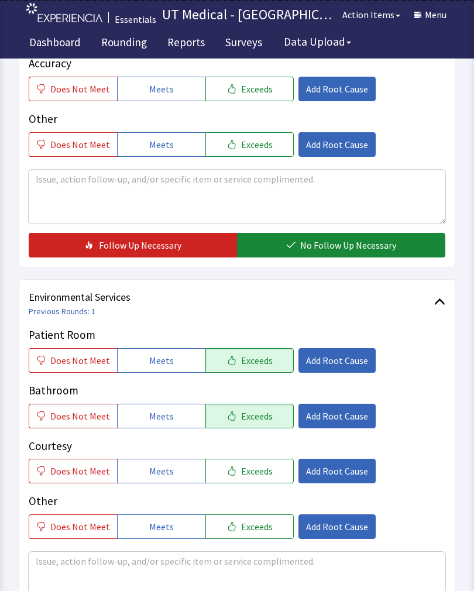
click at [254, 466] on span "Exceeds" at bounding box center [257, 471] width 32 height 14
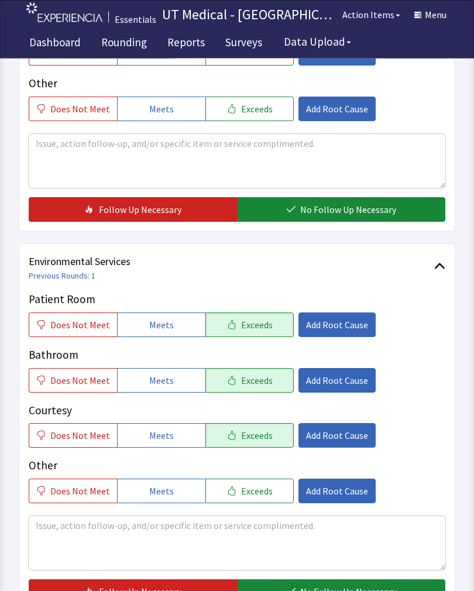
scroll to position [521, 0]
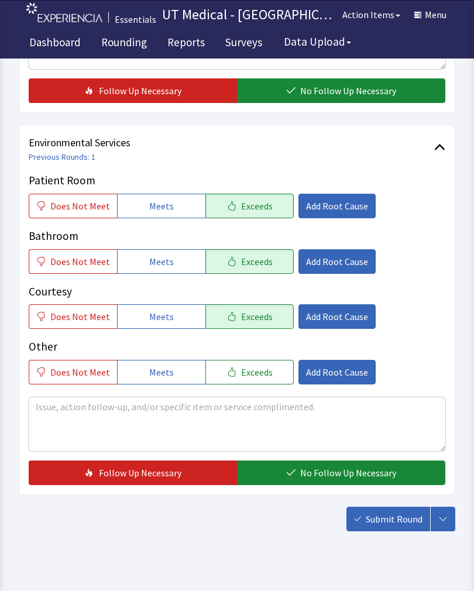
click at [343, 472] on span "No Follow Up Necessary" at bounding box center [348, 473] width 96 height 14
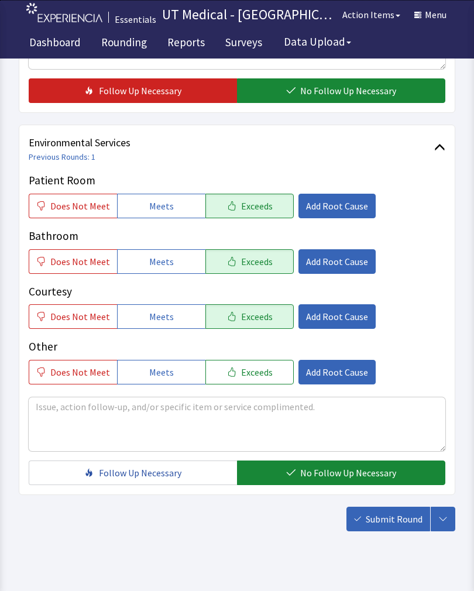
click at [377, 525] on span "Submit Round" at bounding box center [394, 519] width 57 height 14
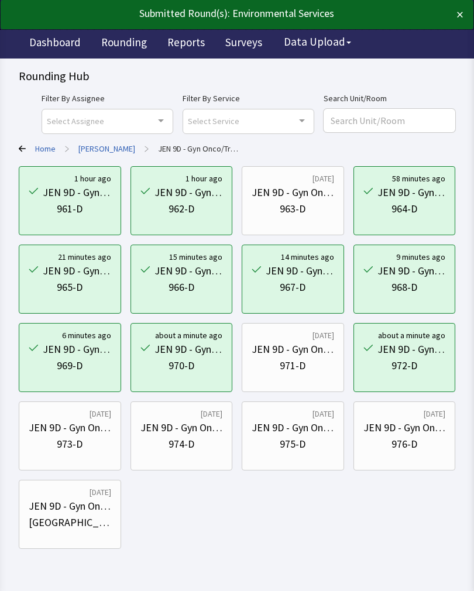
click at [91, 437] on div "973-D" at bounding box center [70, 444] width 82 height 16
